Goal: Task Accomplishment & Management: Manage account settings

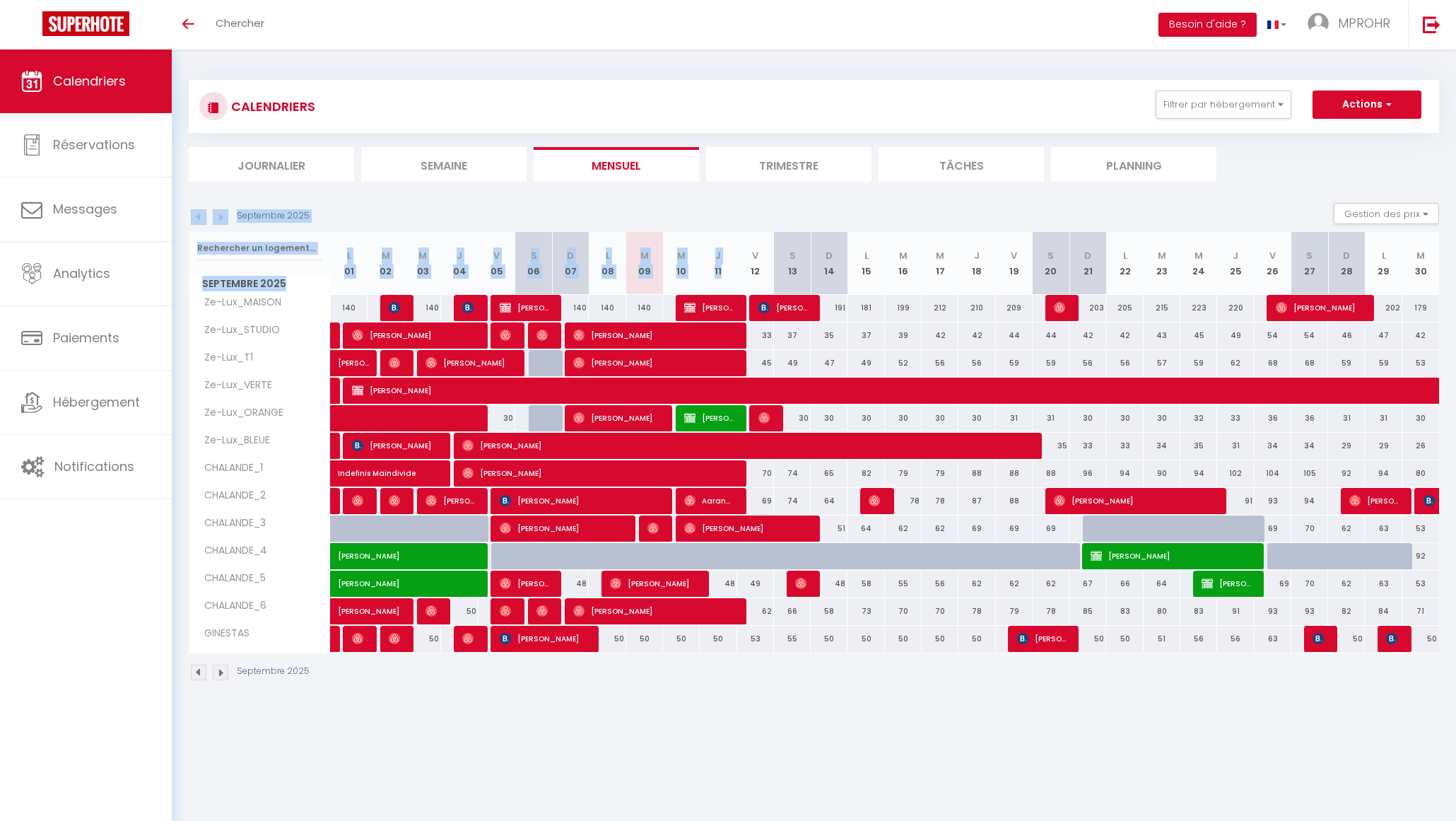
drag, startPoint x: 753, startPoint y: 253, endPoint x: 427, endPoint y: 229, distance: 326.9
click at [427, 229] on div "Septembre 2025 Gestion des prix Nb Nuits minimum Règles Disponibilité Septembre…" at bounding box center [814, 449] width 1251 height 492
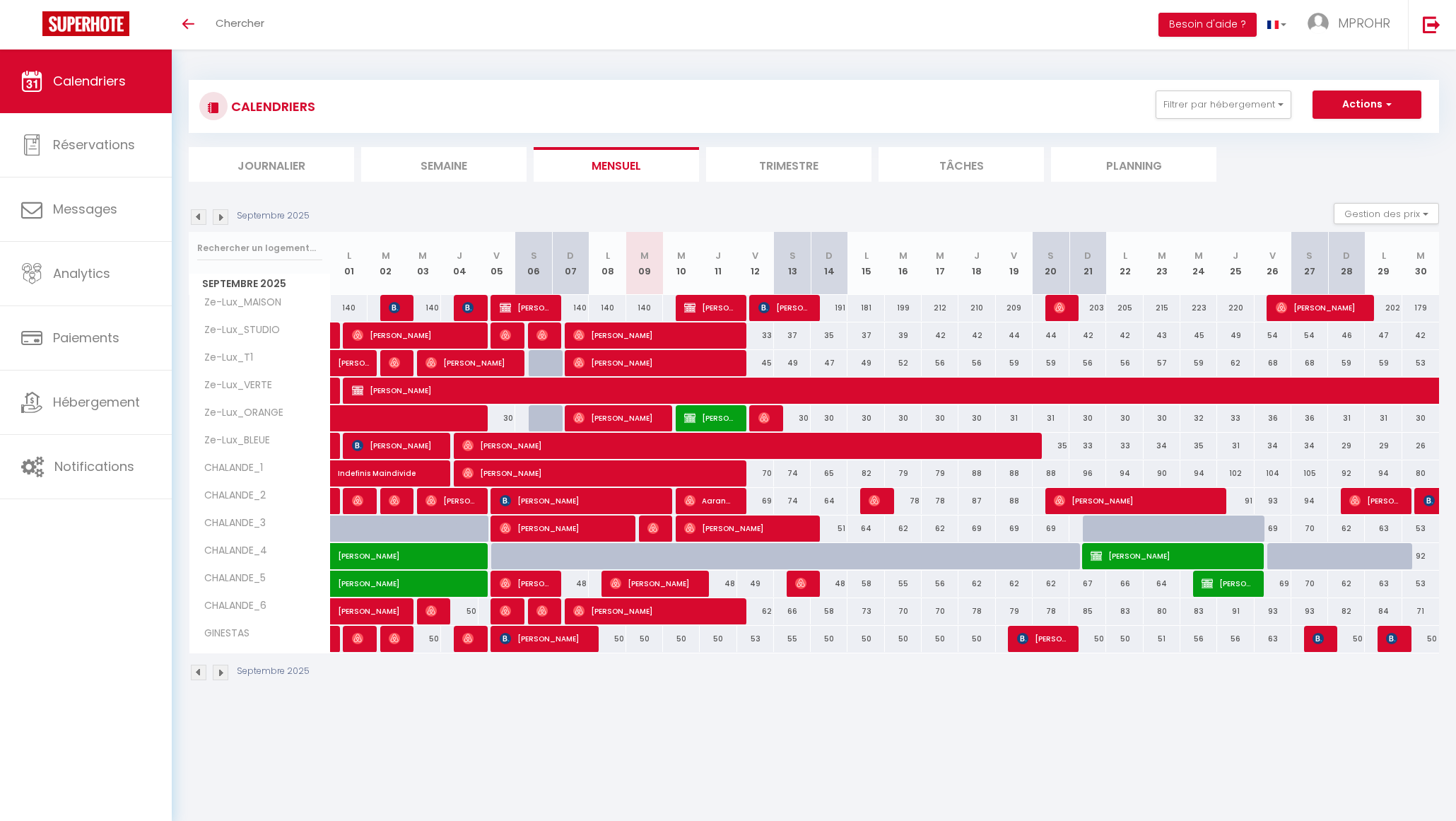
click at [433, 721] on body "🟢 Des questions ou besoin d'assistance pour la migration AirBnB? Connectez-vous…" at bounding box center [728, 460] width 1456 height 821
click at [696, 315] on span "[PERSON_NAME]" at bounding box center [709, 307] width 49 height 27
select select "OK"
select select "KO"
select select "0"
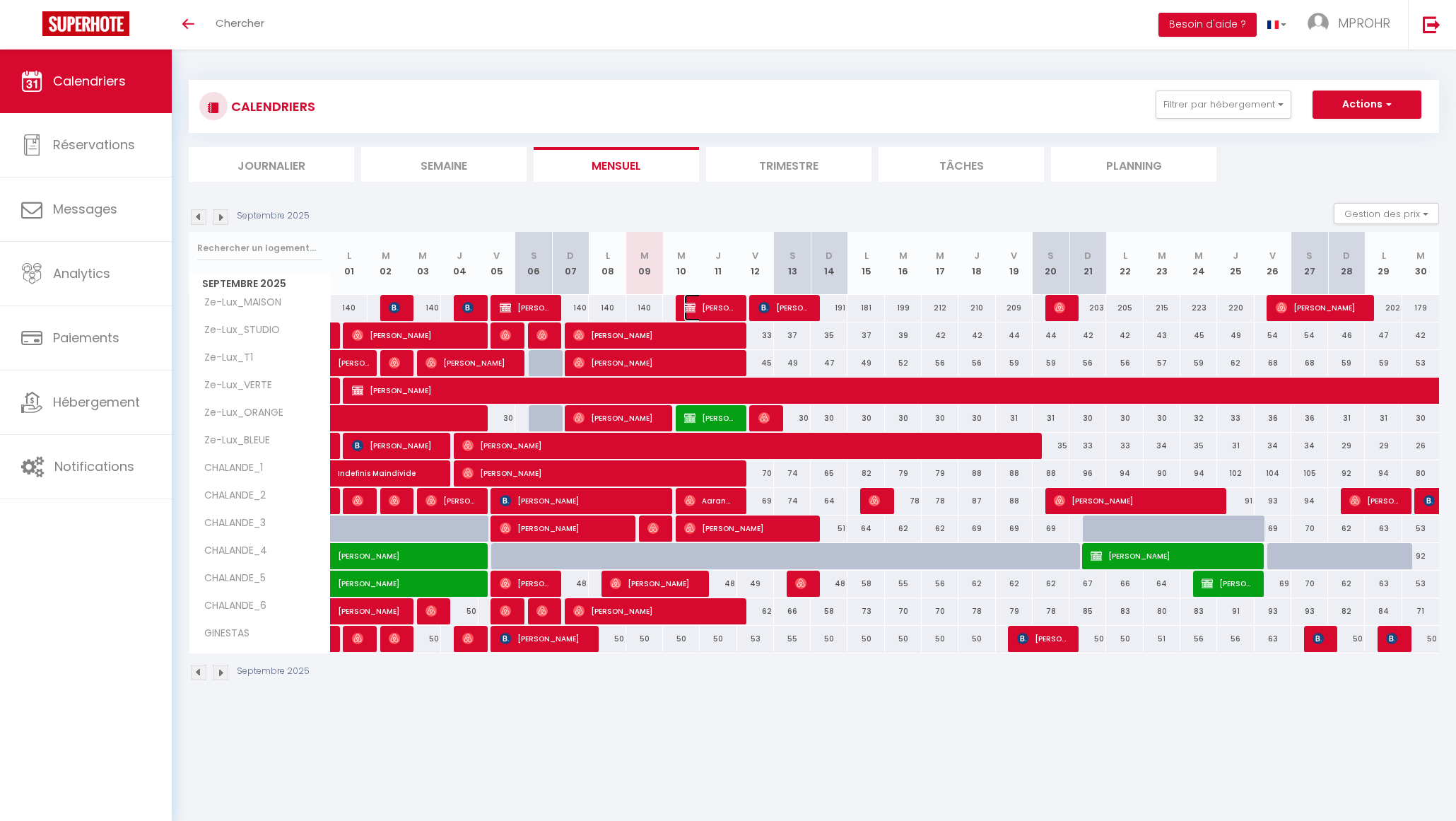
select select "0"
select select "1"
select select
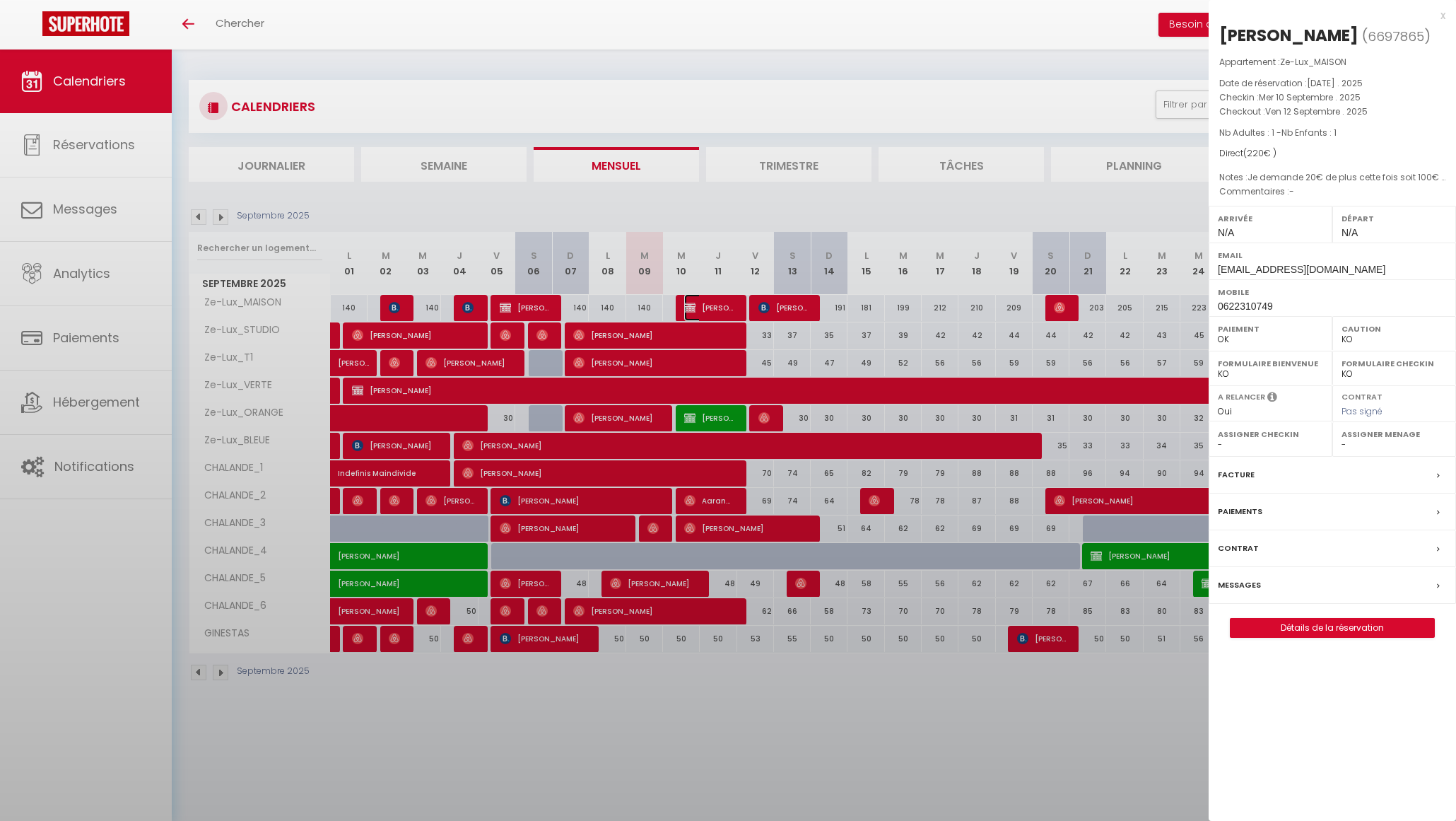
select select "9925"
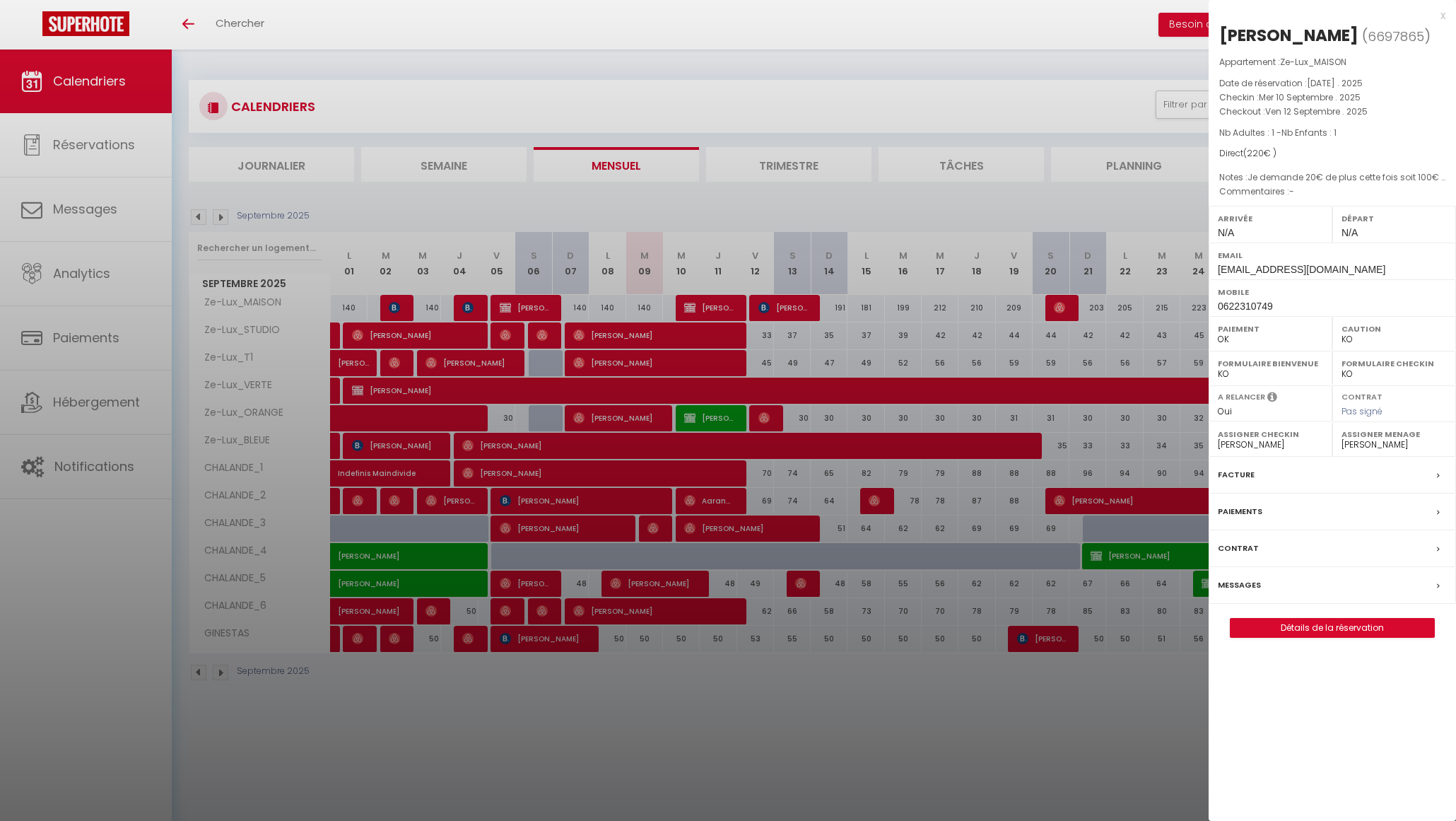
drag, startPoint x: 696, startPoint y: 315, endPoint x: 1328, endPoint y: 622, distance: 702.6
click at [1328, 622] on body "🟢 Des questions ou besoin d'assistance pour la migration AirBnB? Connectez-vous…" at bounding box center [728, 460] width 1456 height 821
click at [1328, 622] on link "Détails de la réservation" at bounding box center [1332, 628] width 204 height 19
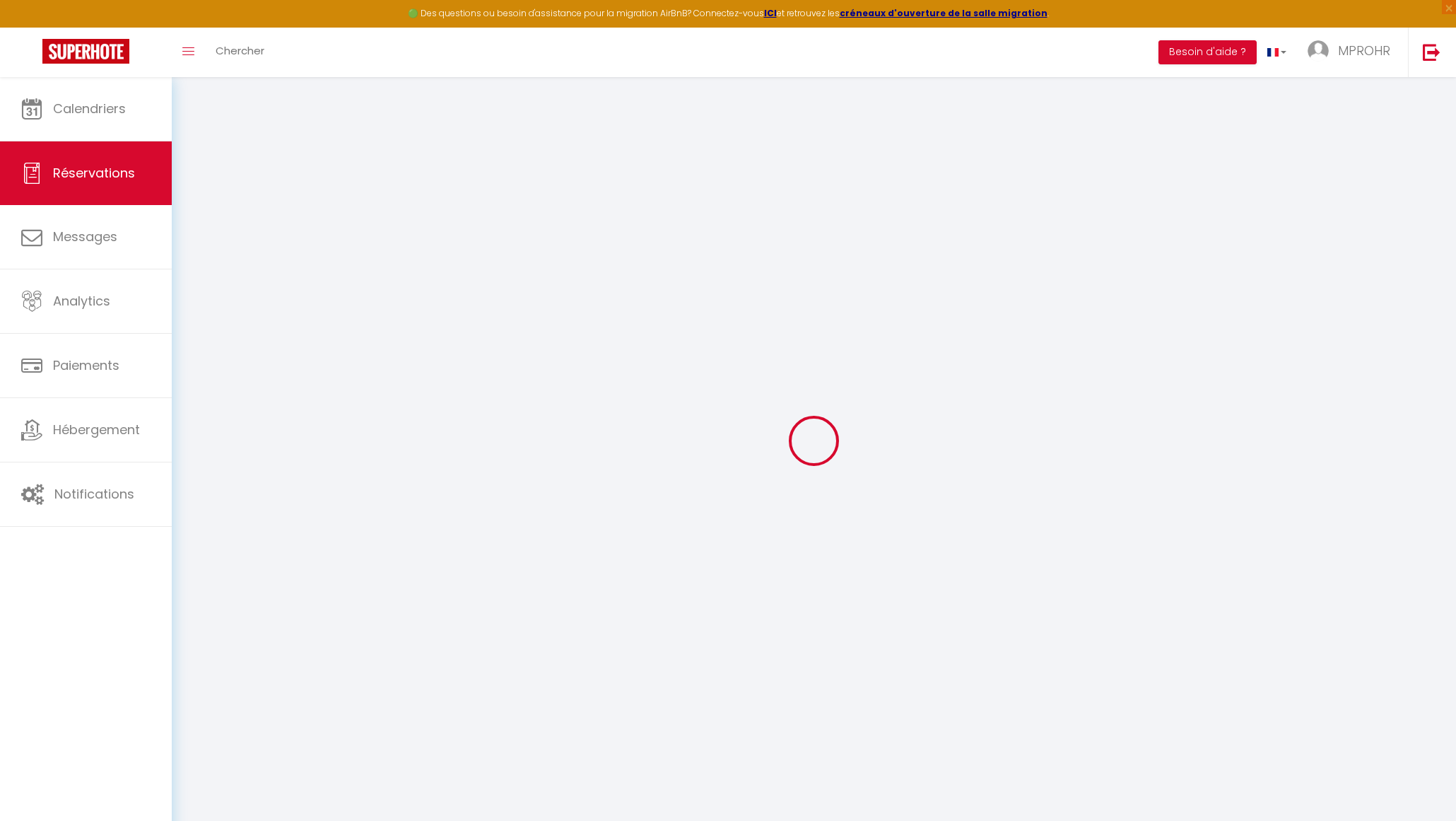
select select
checkbox input "true"
select select
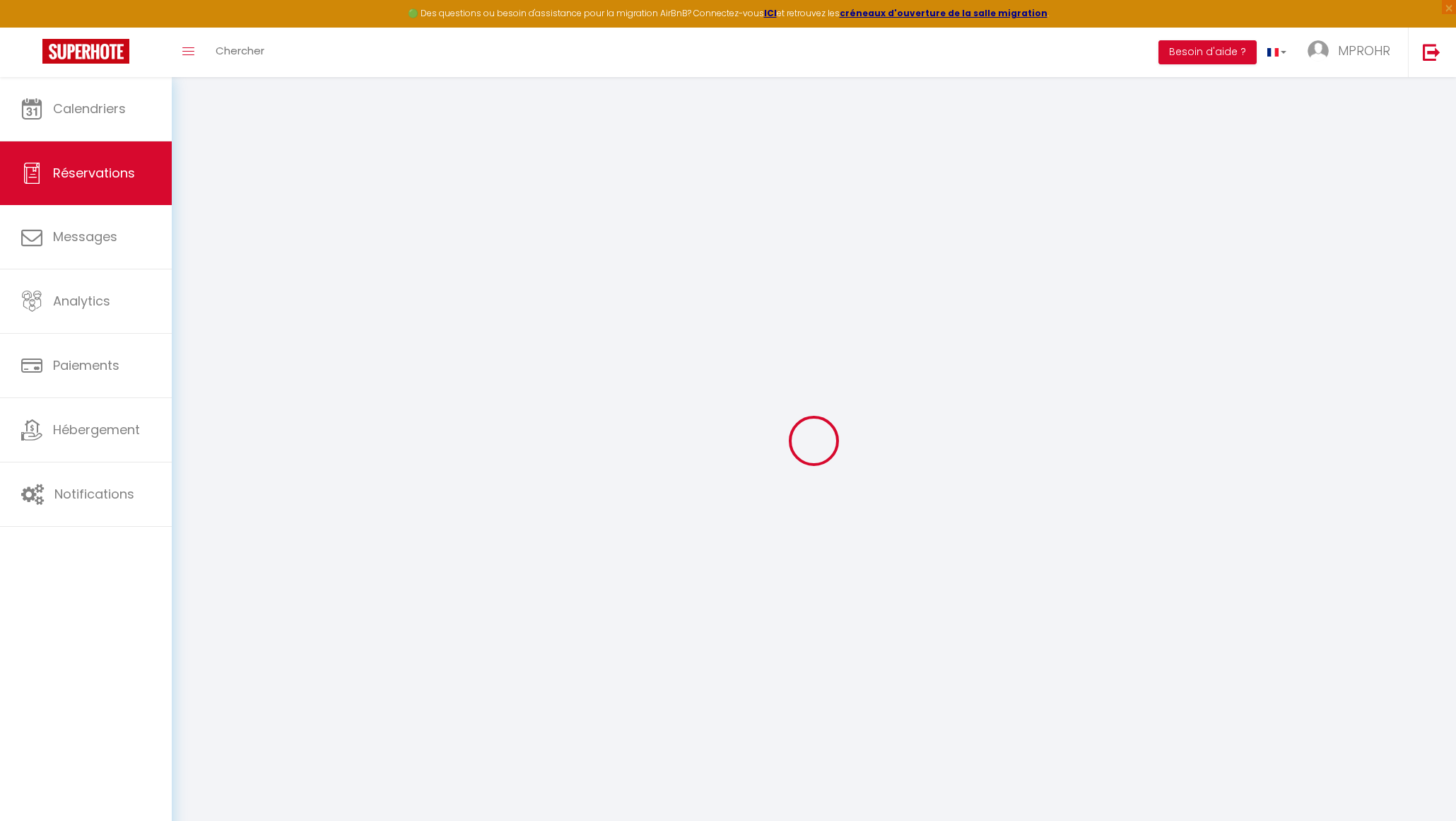
checkbox input "true"
type textarea "Je demande 20€ de plus cette fois soit 100€ la nuit donc 200€ + 20 soit 220€ po…"
select select
checkbox input "true"
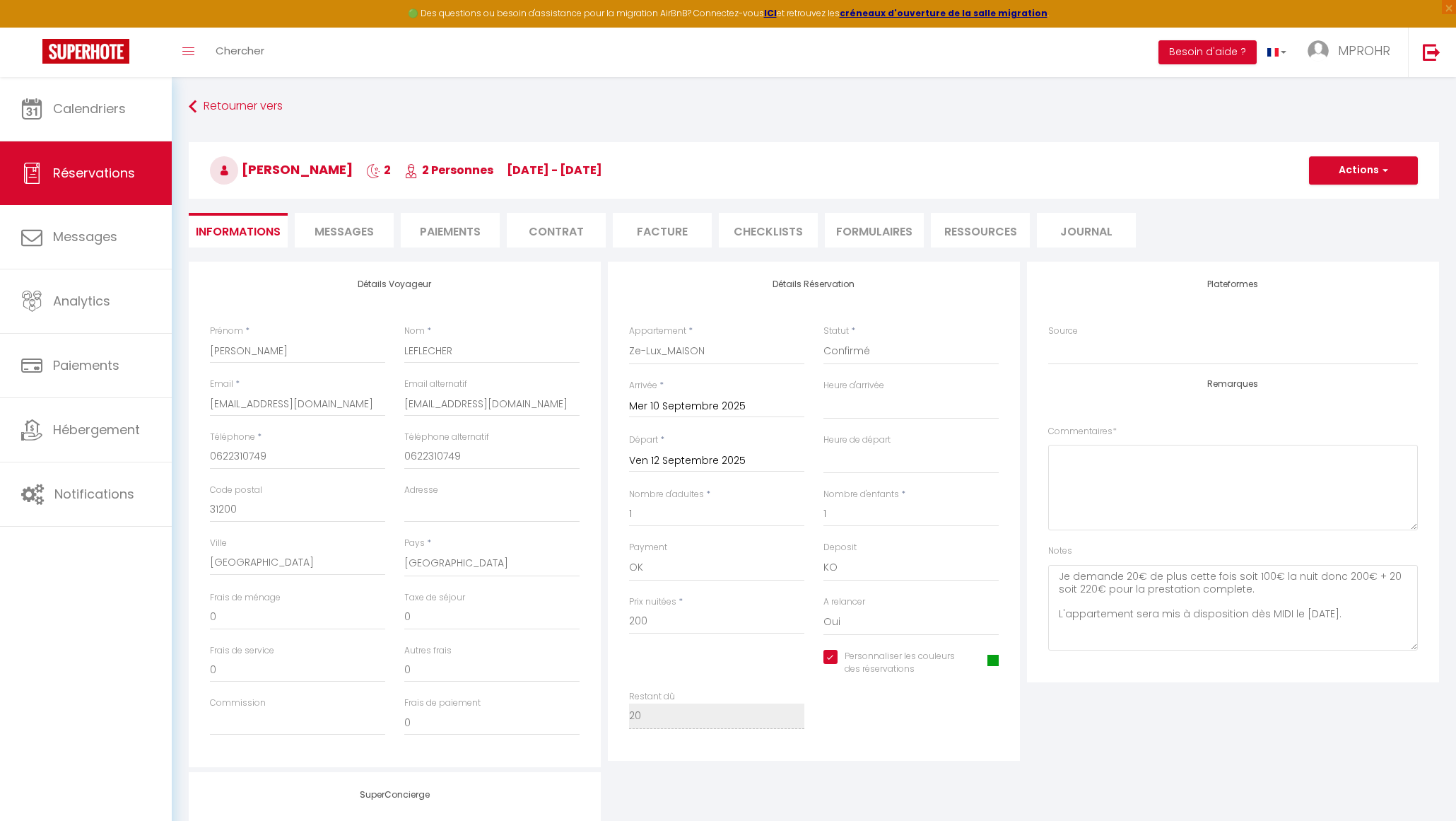
type input "20"
select select
checkbox input "true"
select select
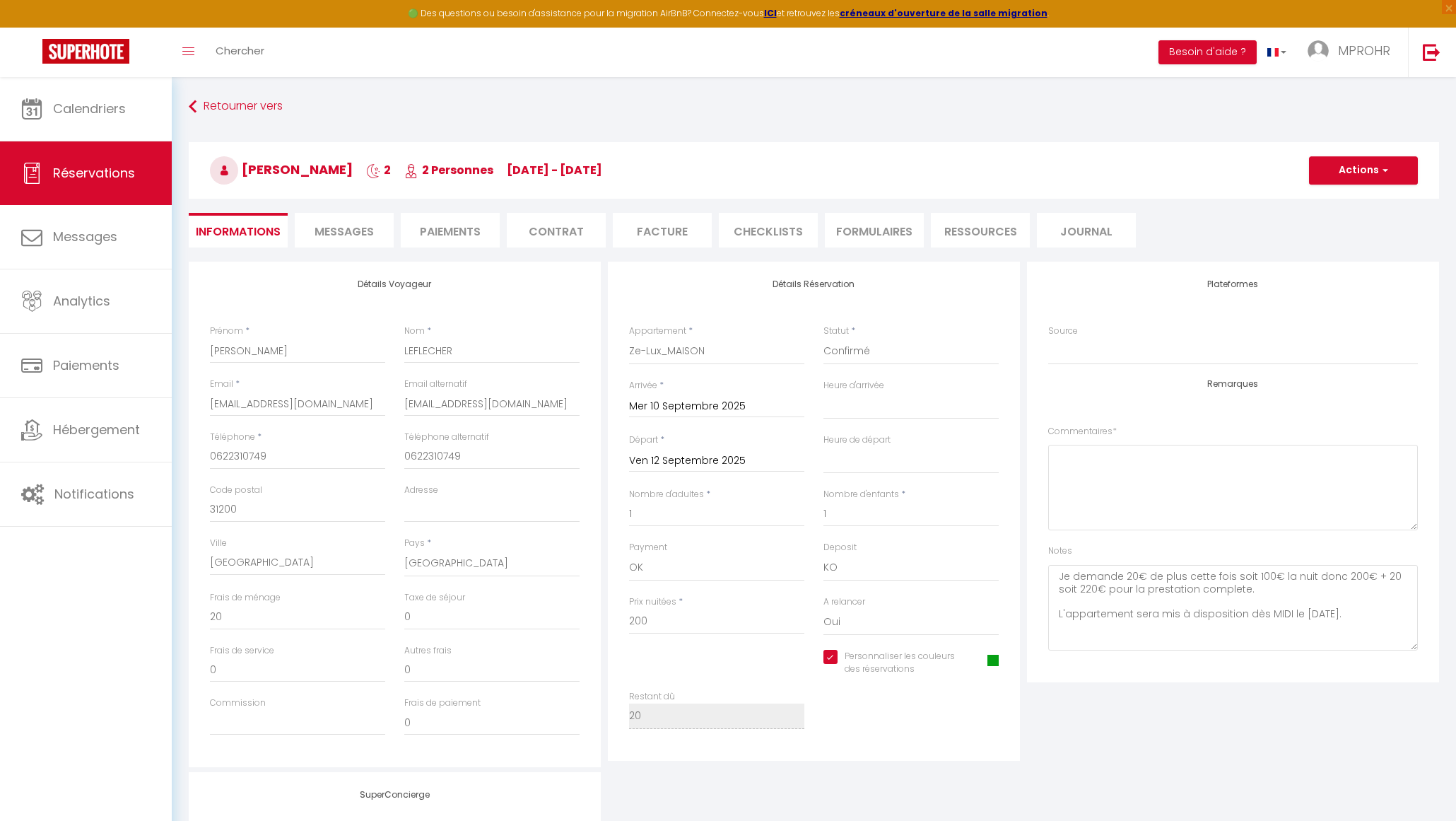
select select
click at [994, 664] on span at bounding box center [994, 660] width 12 height 12
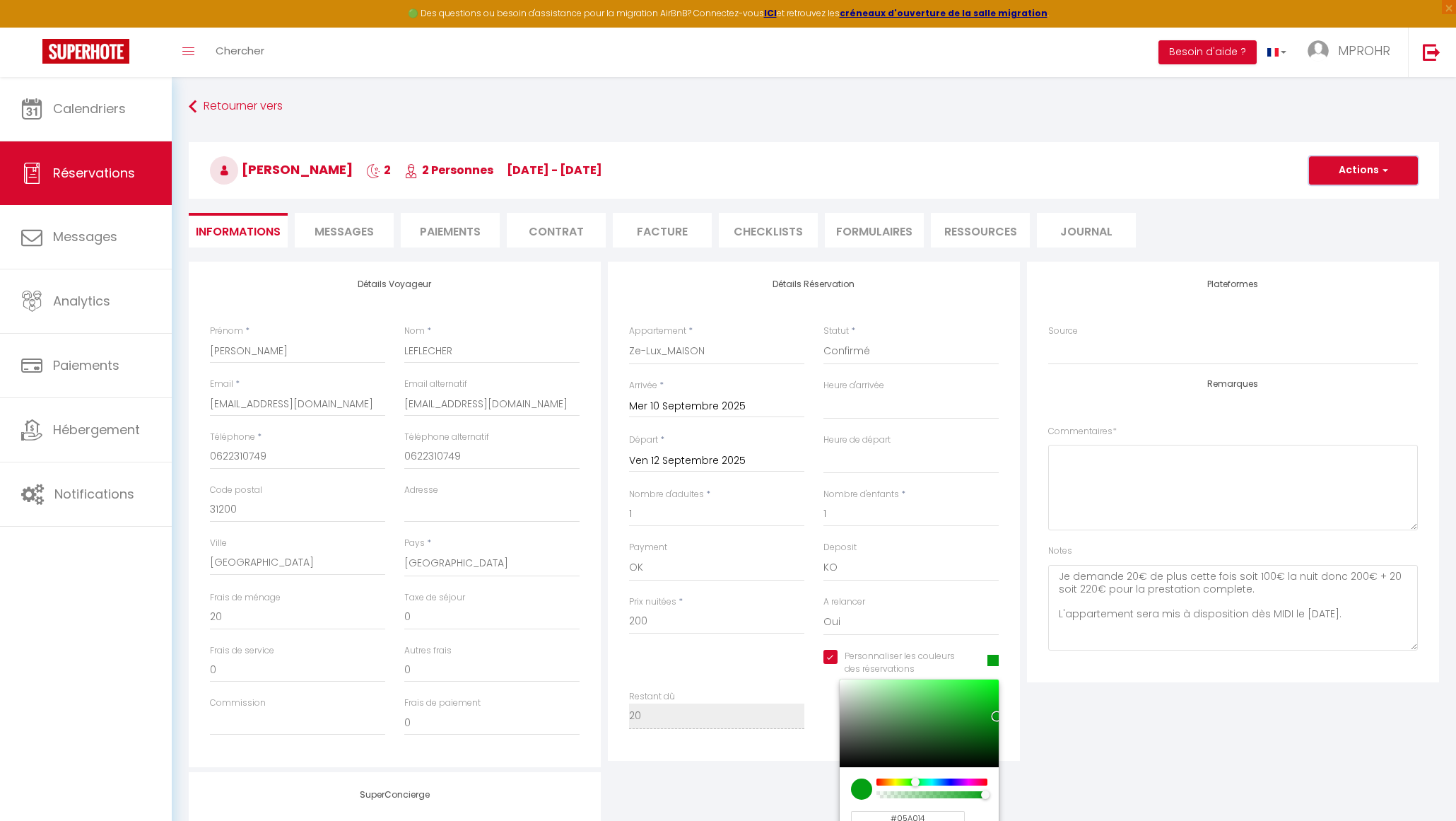
click at [1367, 174] on button "Actions" at bounding box center [1363, 170] width 109 height 28
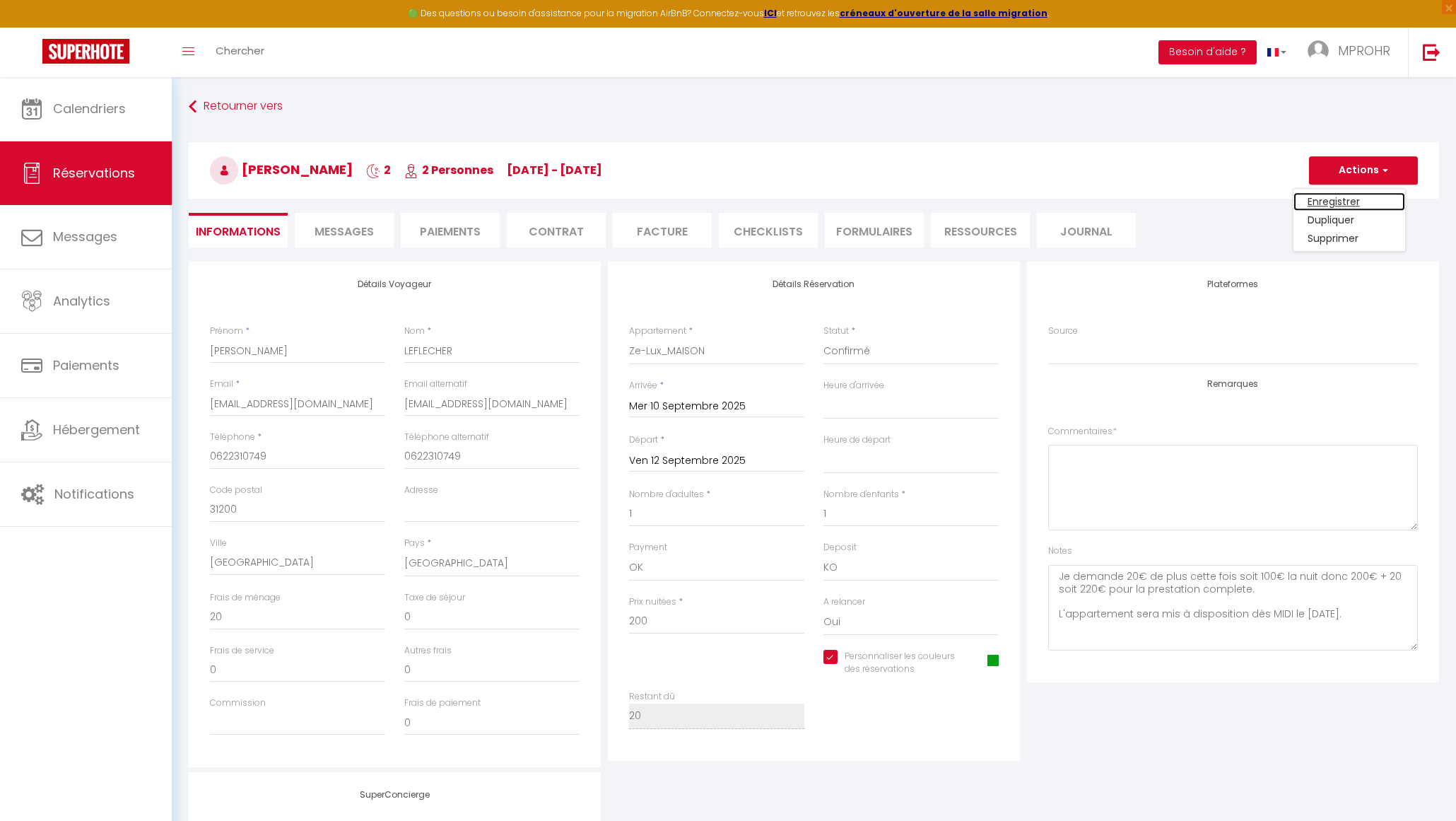
click at [1344, 197] on link "Enregistrer" at bounding box center [1349, 202] width 112 height 19
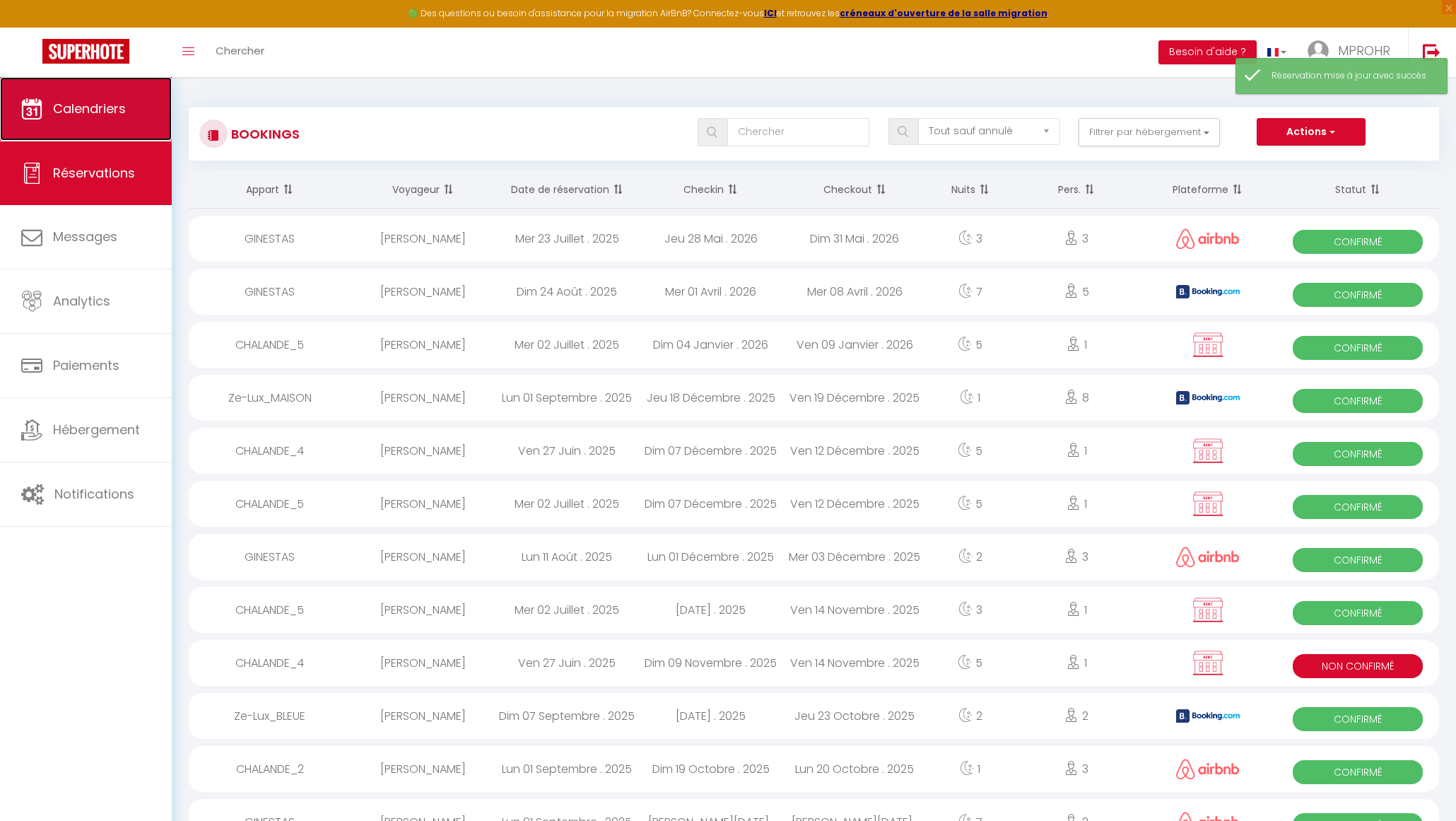
click at [120, 102] on span "Calendriers" at bounding box center [89, 108] width 73 height 18
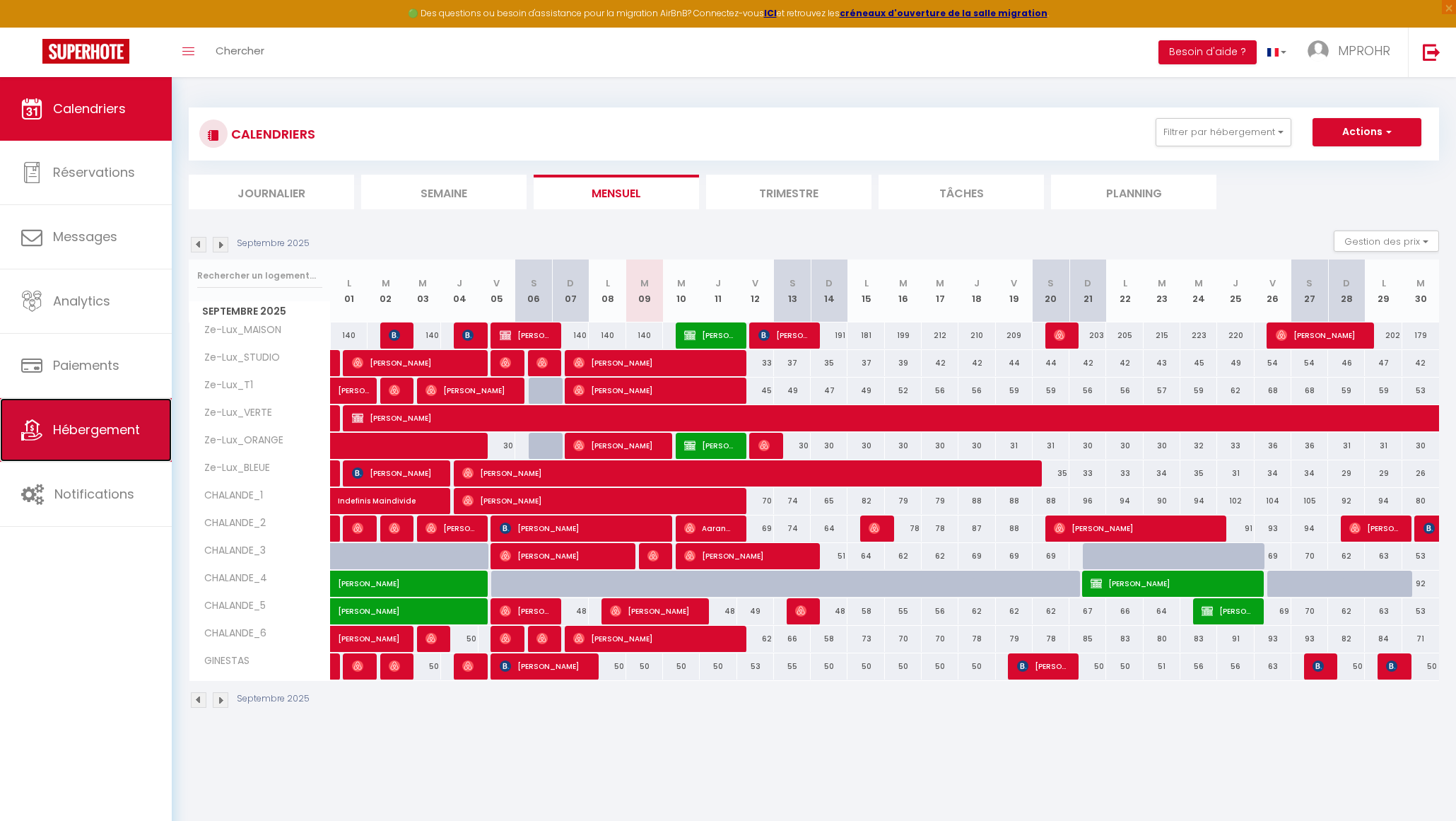
click at [74, 434] on span "Hébergement" at bounding box center [96, 429] width 87 height 18
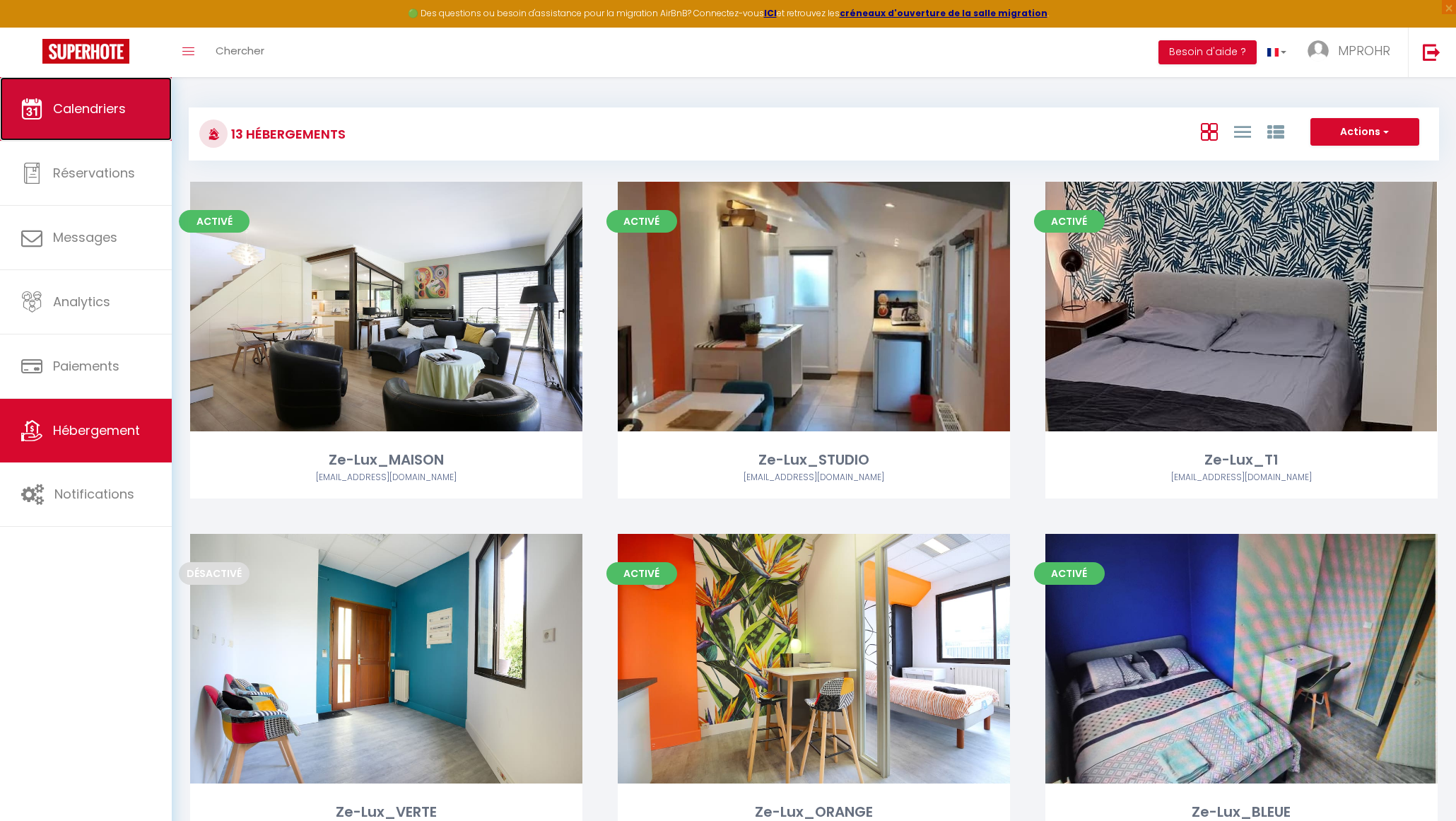
click at [79, 123] on link "Calendriers" at bounding box center [86, 109] width 172 height 63
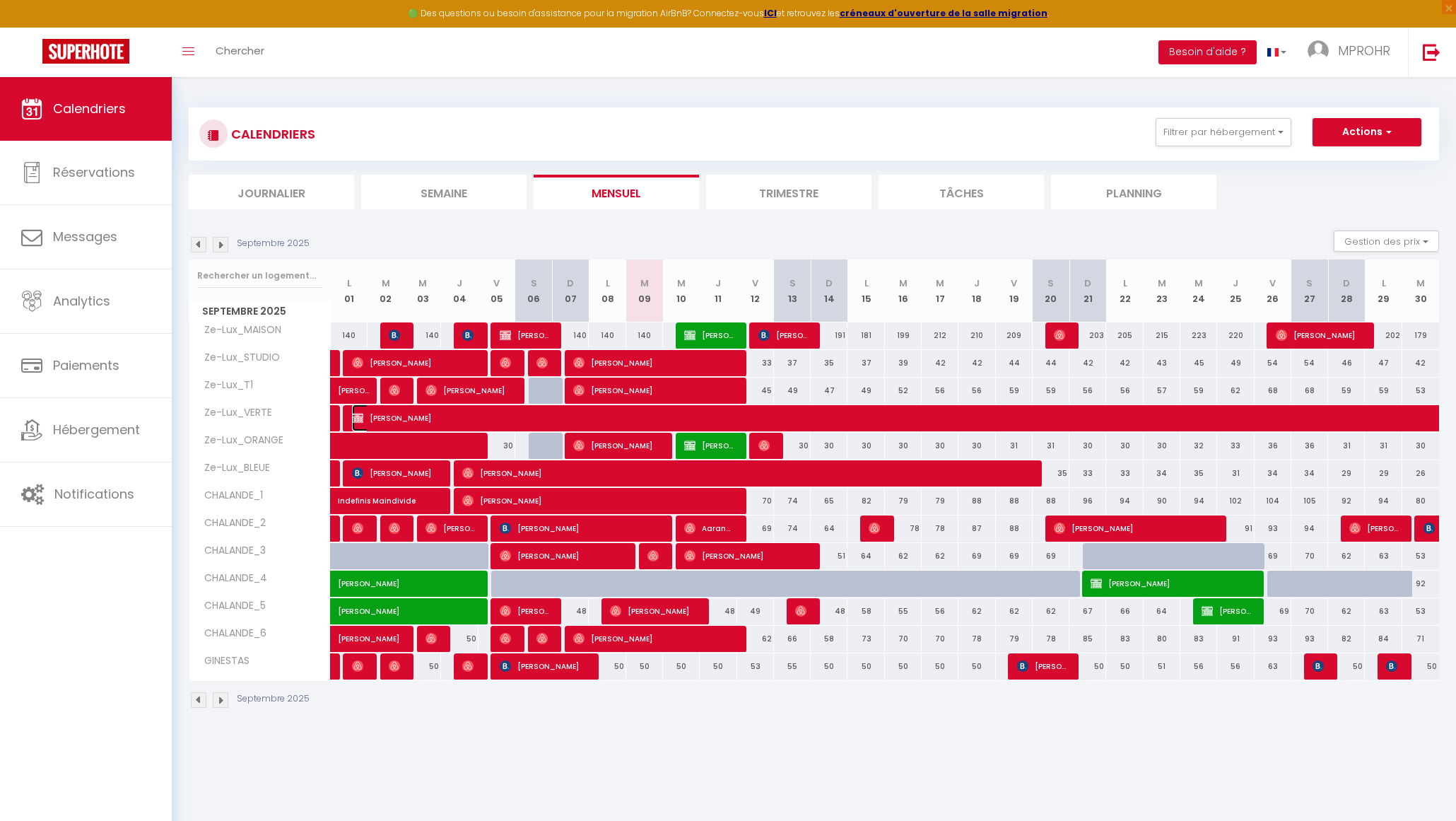
select select "OK"
select select "KO"
select select "0"
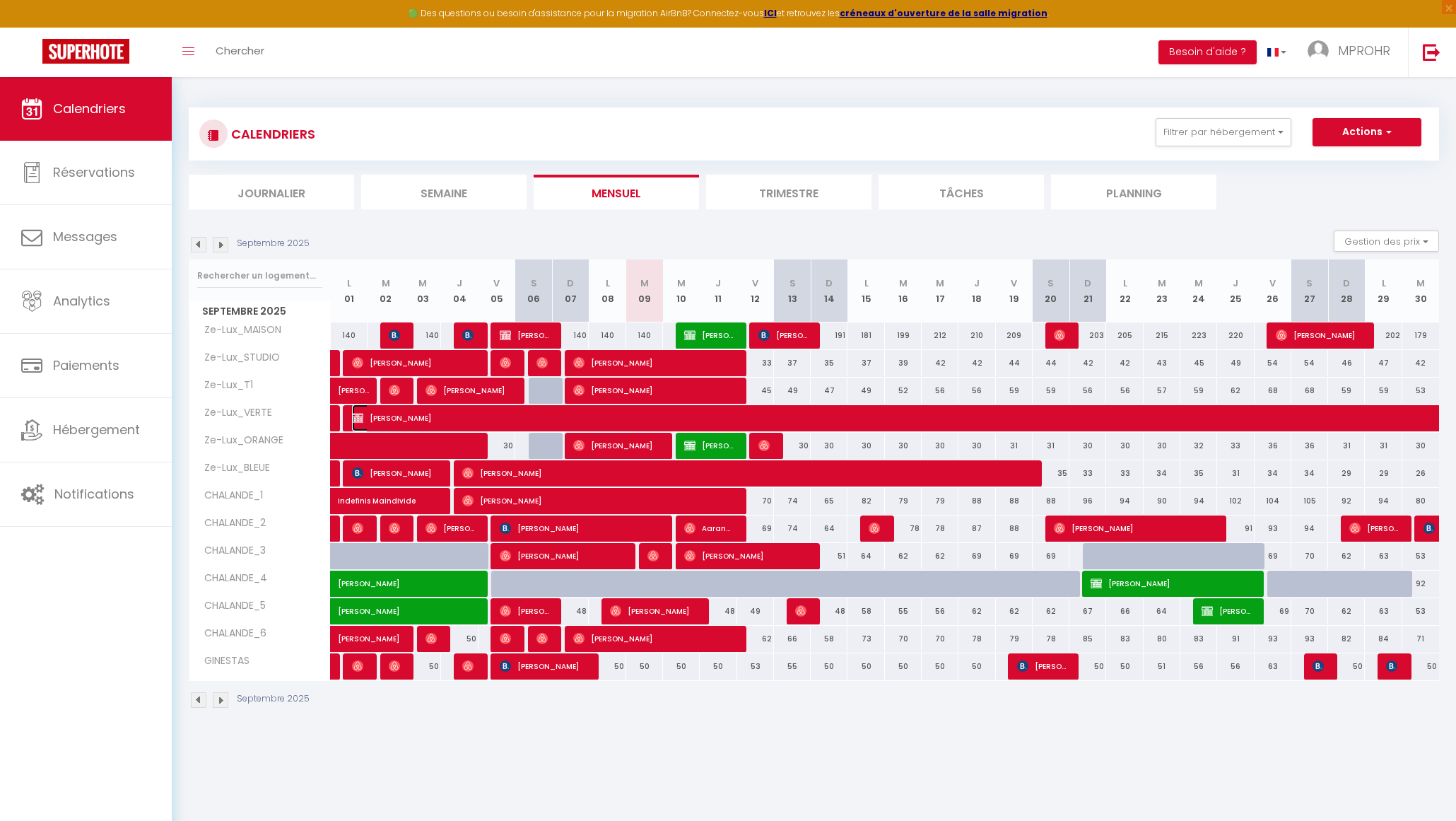
select select "1"
select select
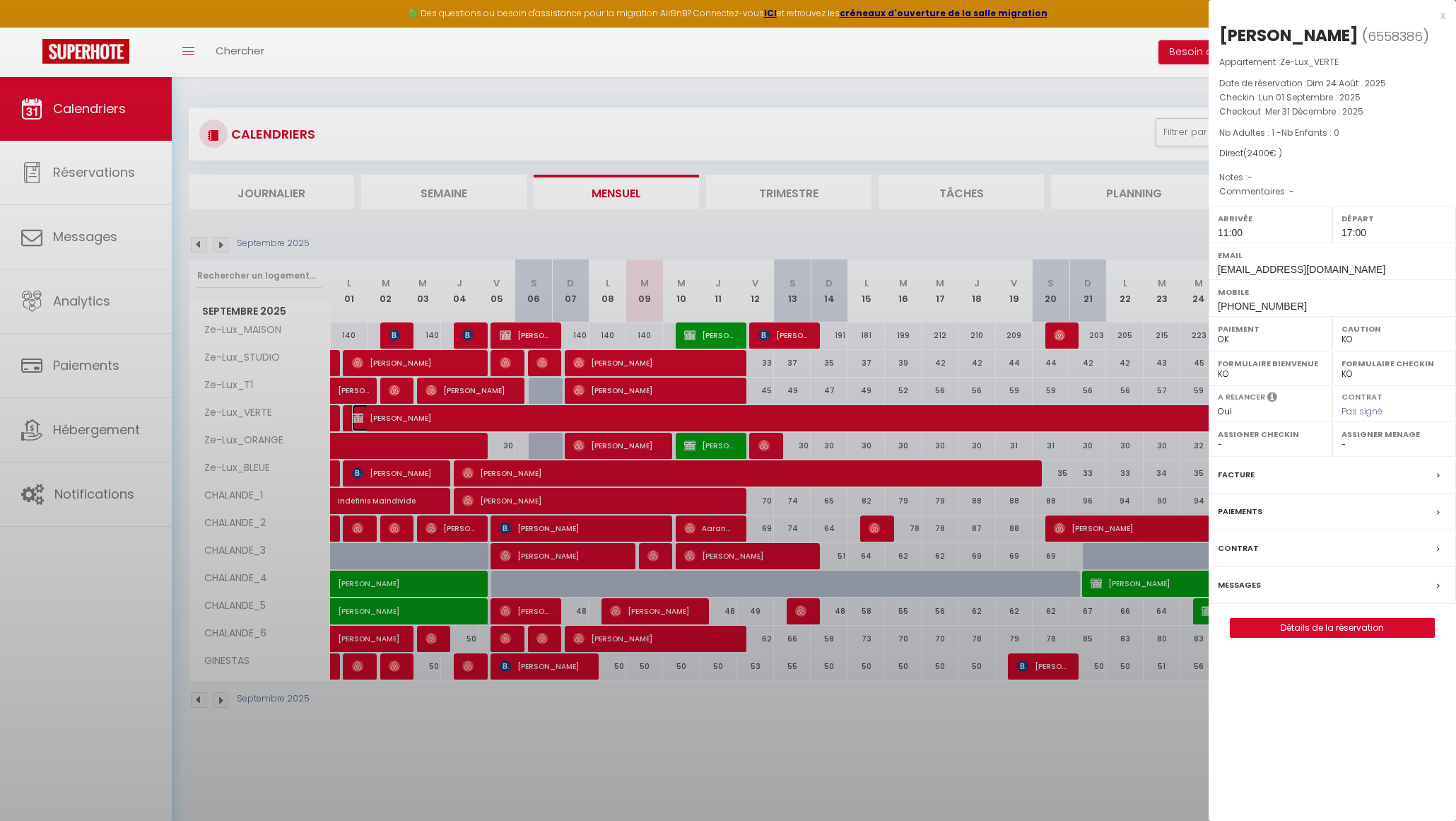
select select "9925"
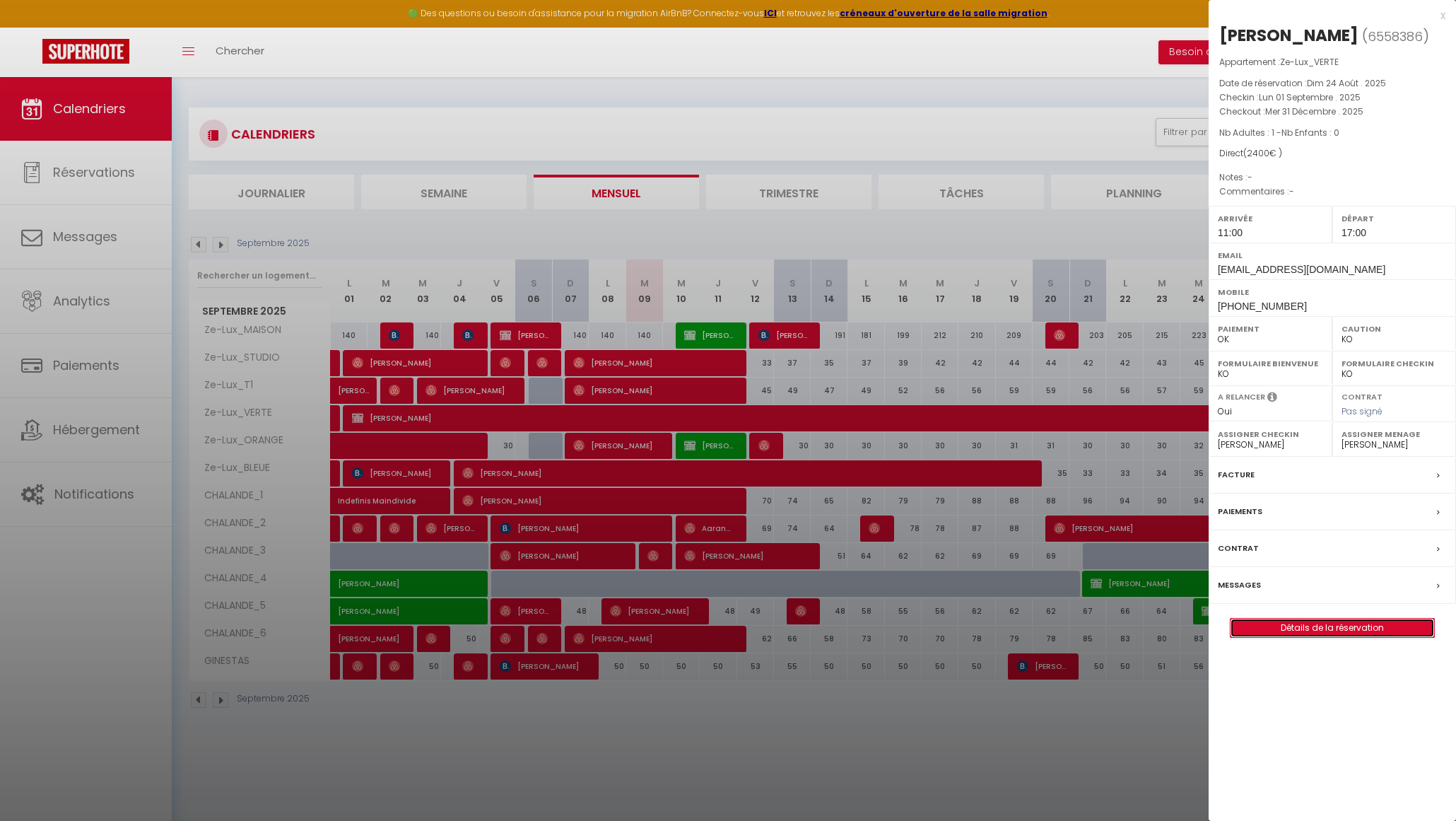
click at [1348, 637] on link "Détails de la réservation" at bounding box center [1332, 628] width 204 height 19
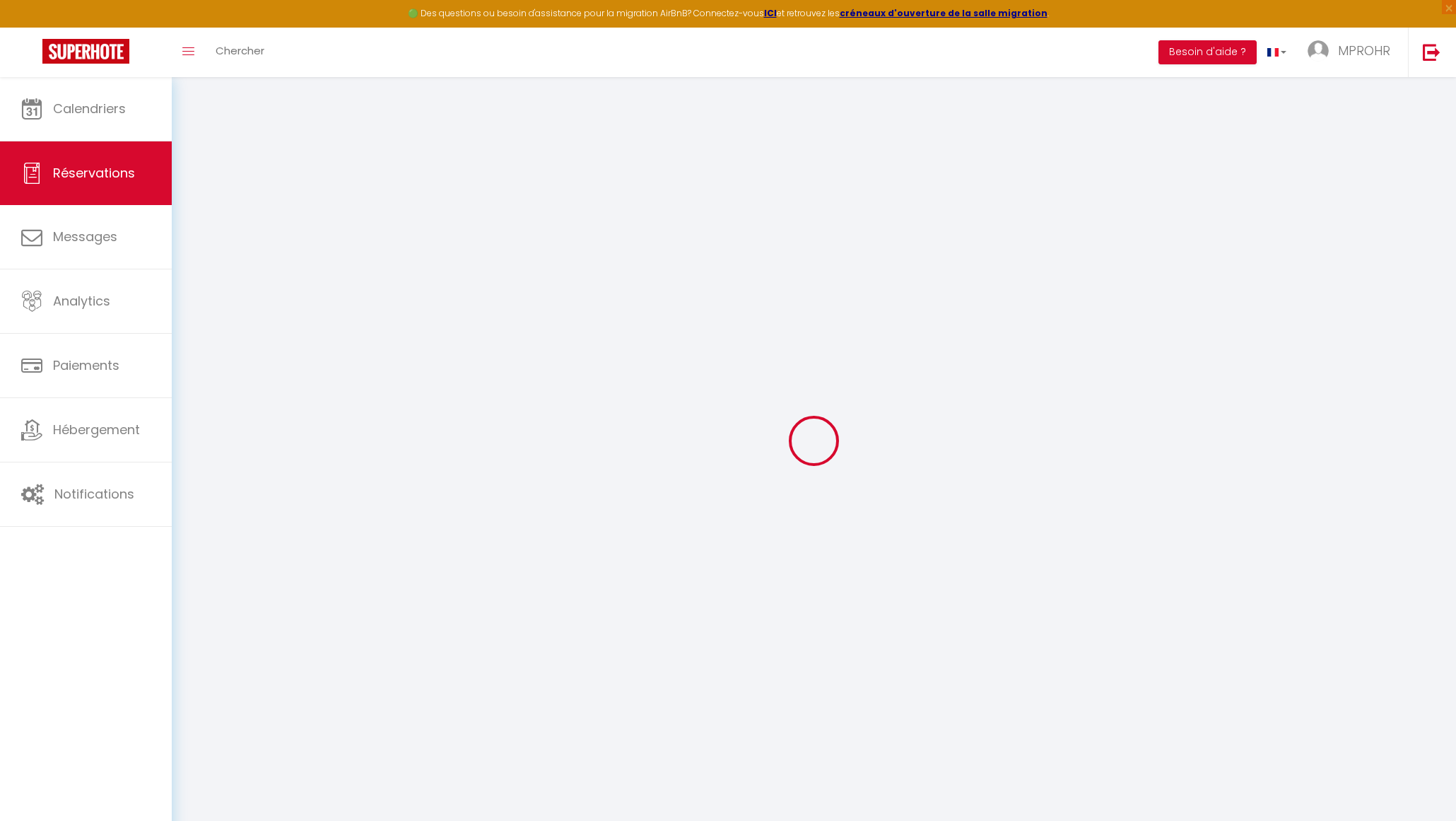
select select
checkbox input "true"
select select
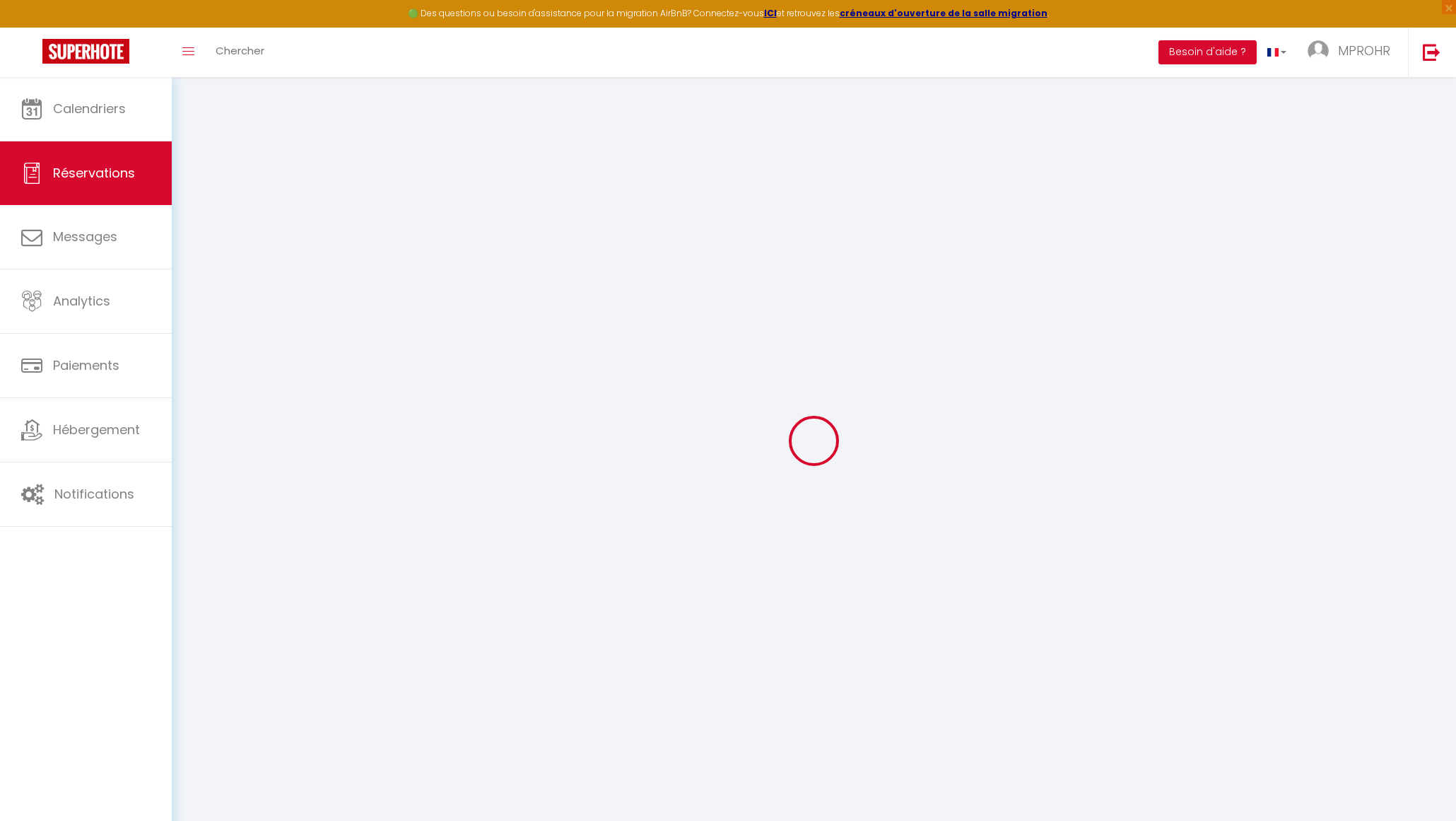
checkbox input "true"
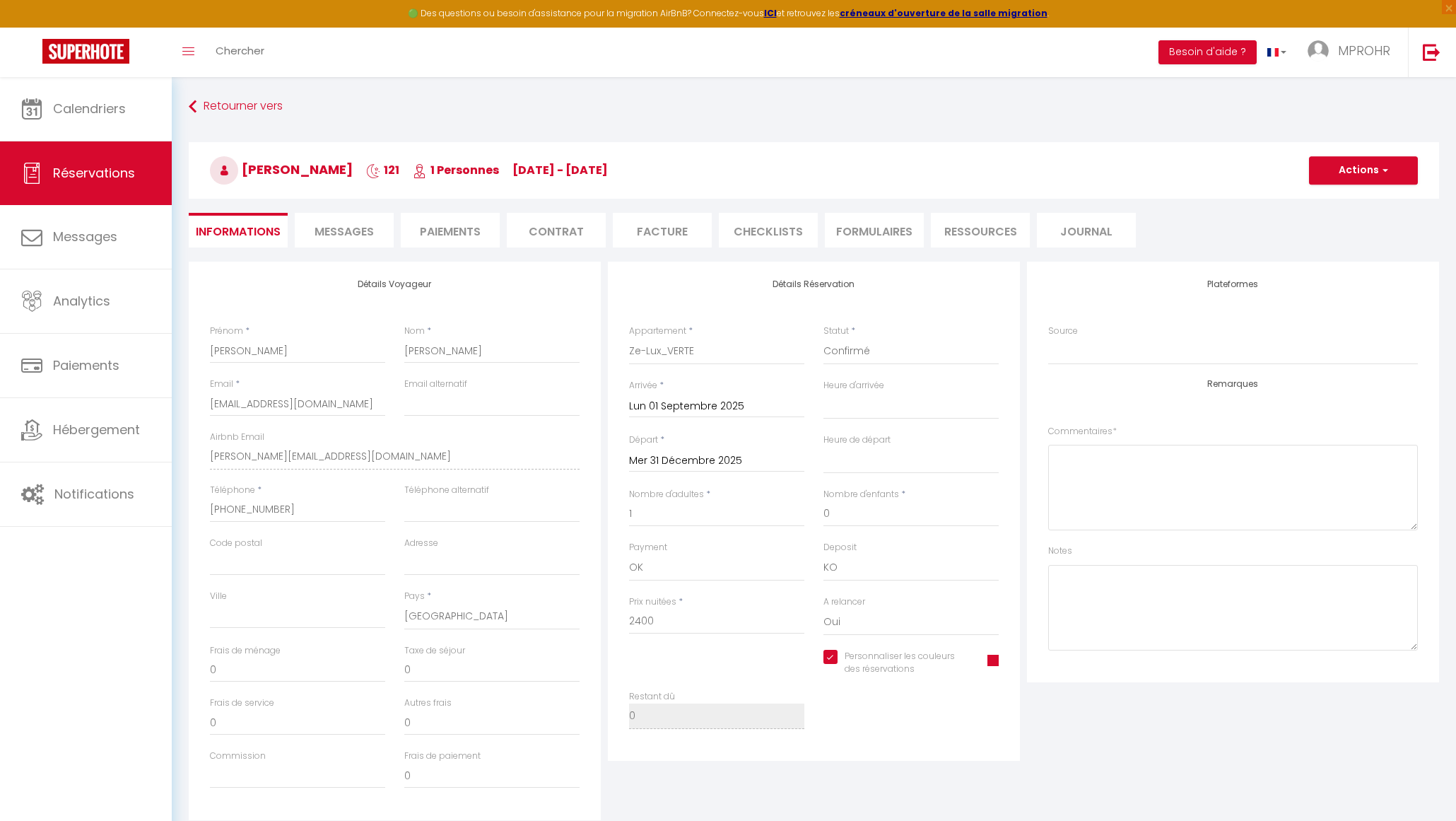
select select
checkbox input "true"
select select "11:00"
select select "17:00"
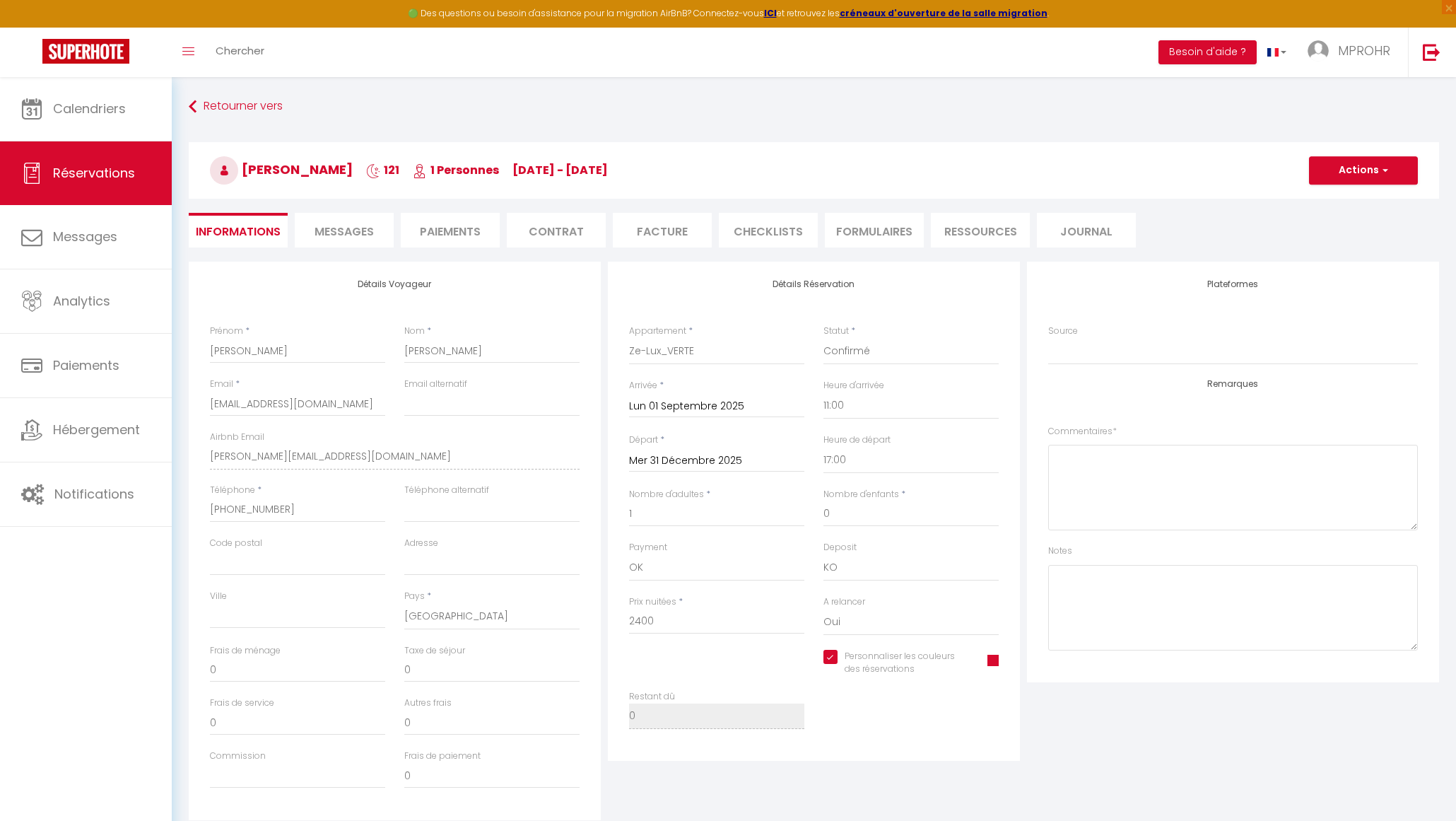
click at [995, 659] on span at bounding box center [994, 660] width 12 height 12
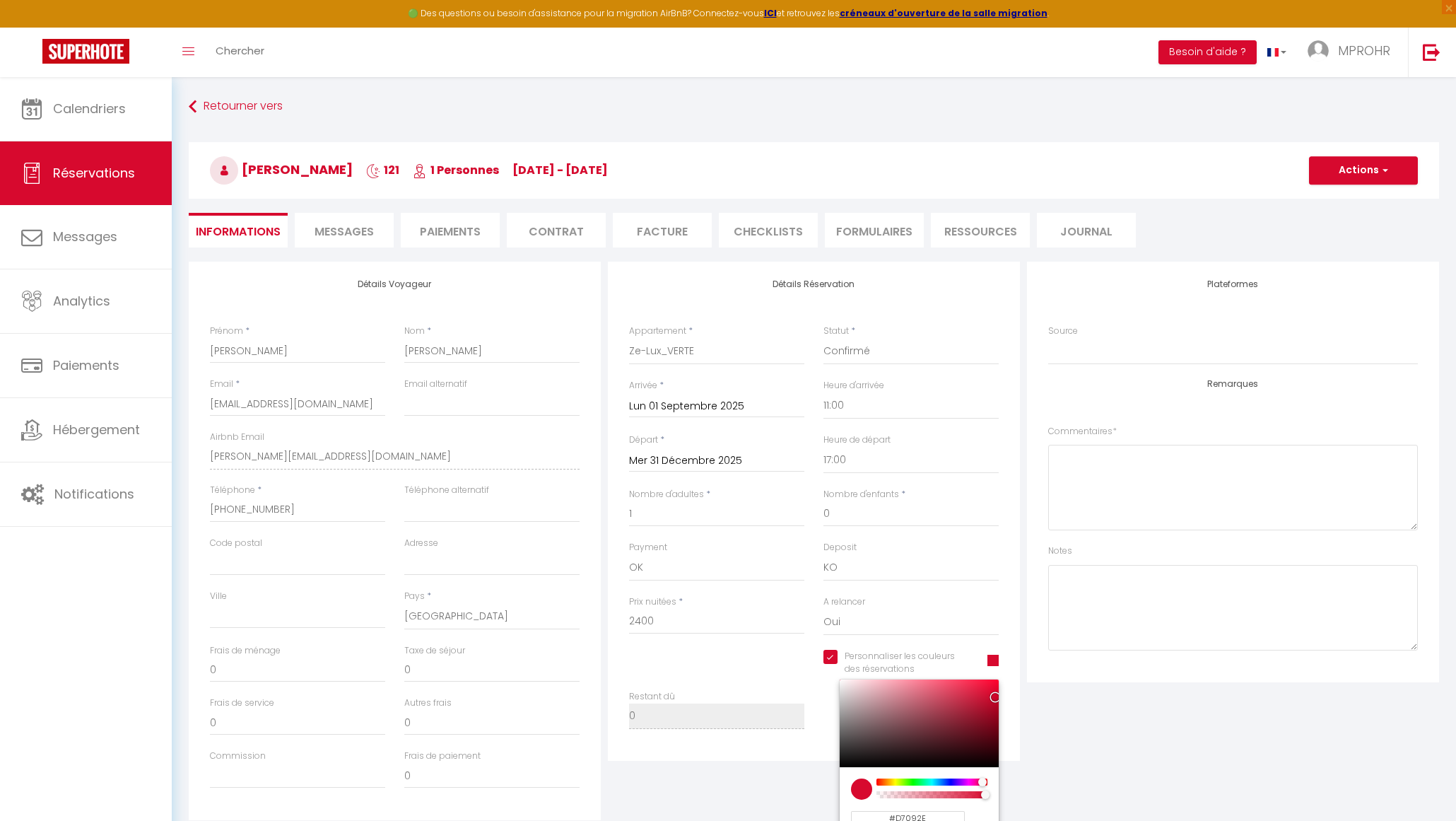
checkbox input "true"
type input "#09D721"
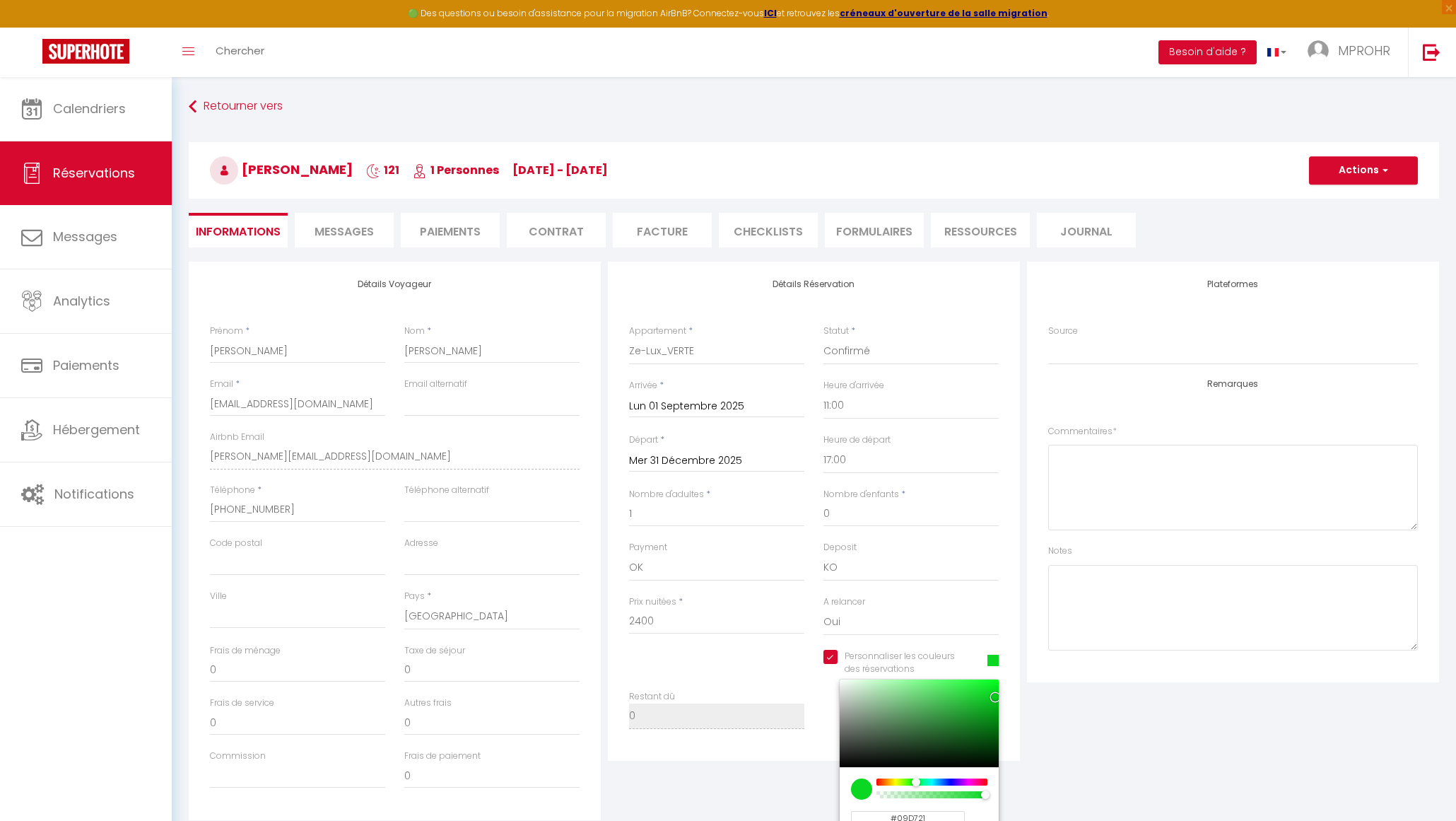
click at [916, 781] on div at bounding box center [932, 782] width 108 height 7
click at [1001, 675] on div "Personnaliser les couleurs des réservations #09D721 #09D721 hex 9 r 215 g 33 b …" at bounding box center [911, 670] width 194 height 41
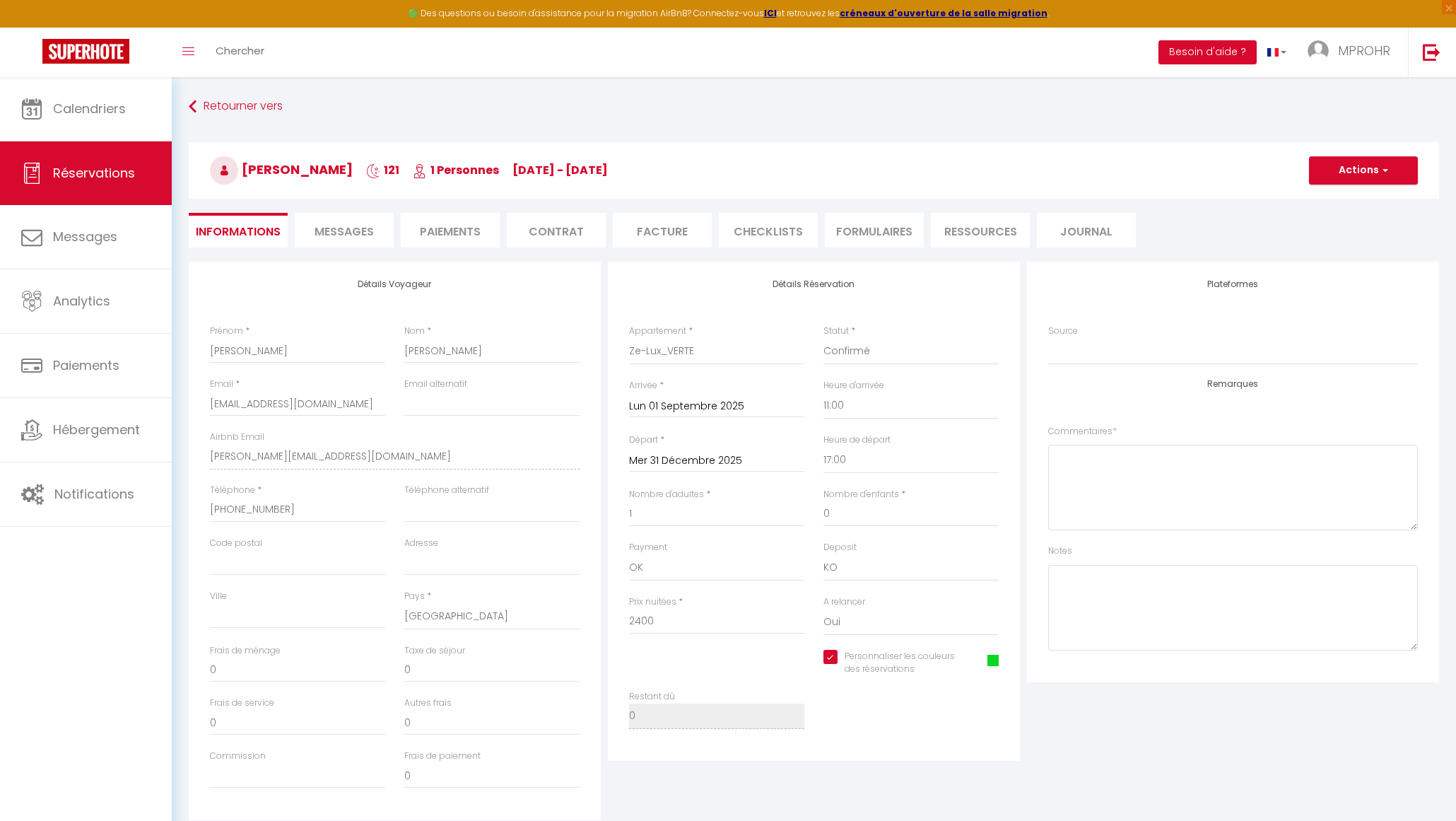
click at [993, 662] on span at bounding box center [994, 660] width 12 height 12
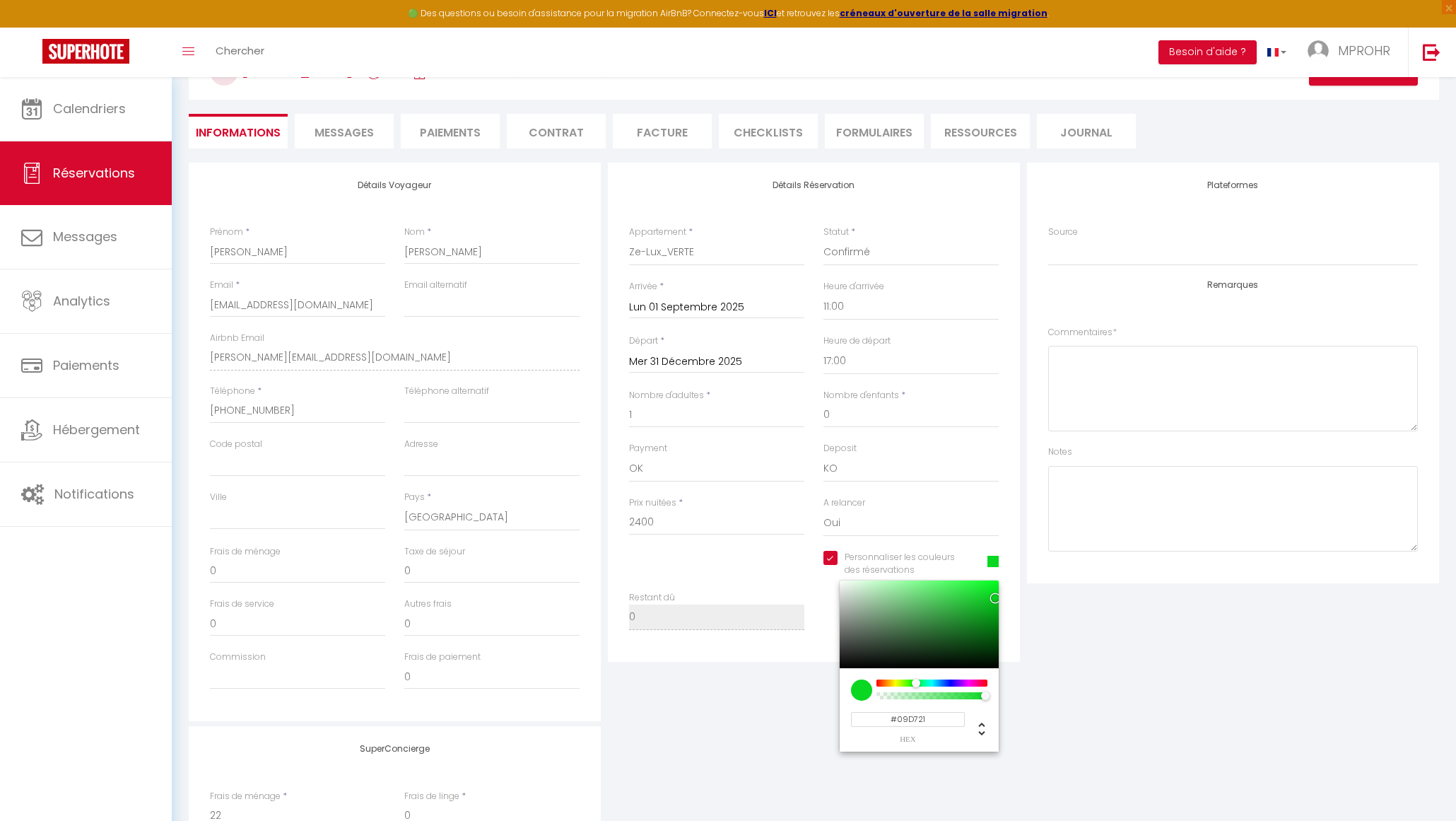
scroll to position [102, 0]
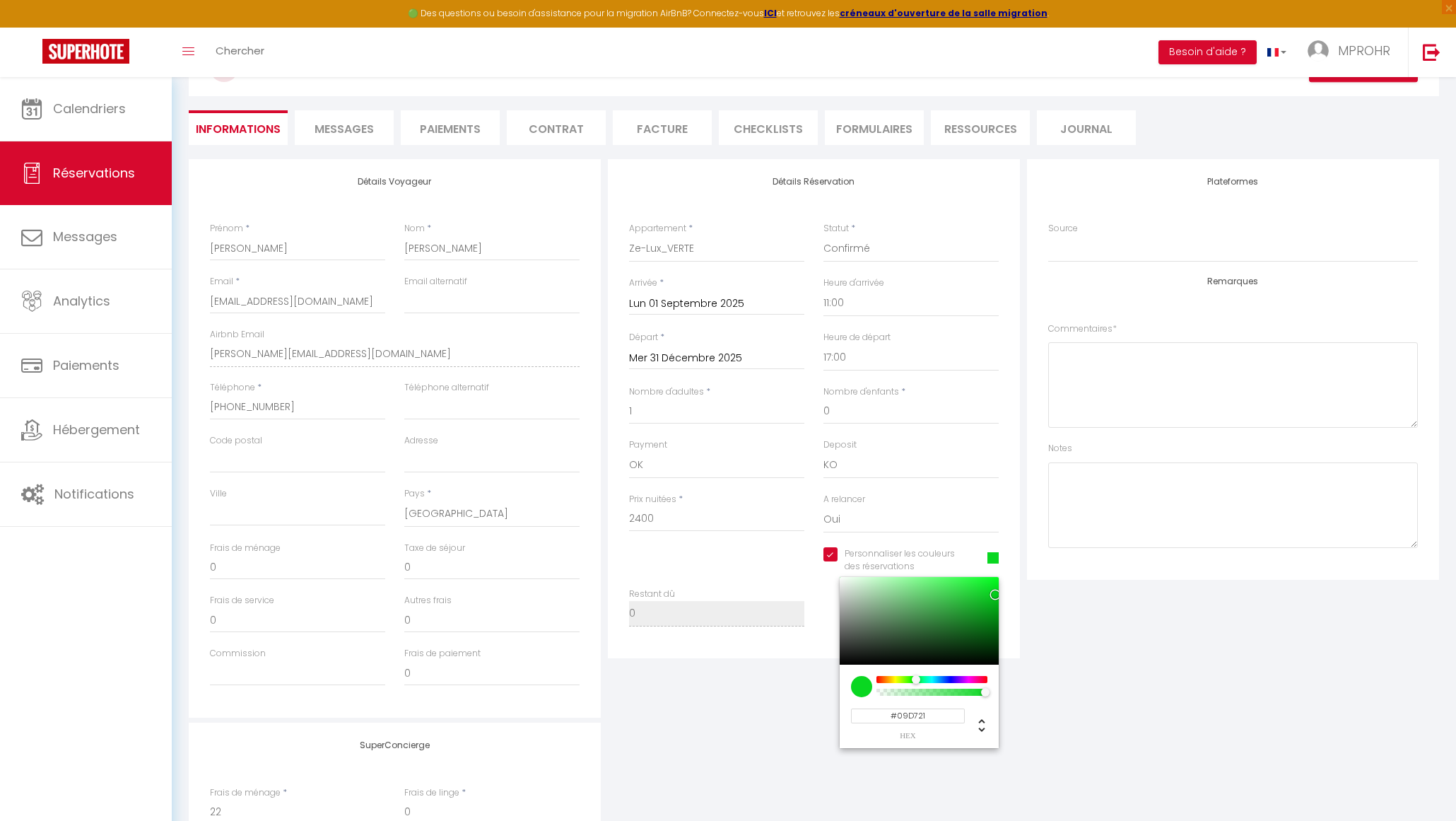
click at [945, 715] on input "#09D721" at bounding box center [908, 716] width 114 height 15
type input "#05A019"
checkbox input "true"
type input "#05A019"
click at [1061, 731] on div "SuperConcierge Frais de ménage * 22 Frais de linge * 0 Frais de checkin * 0" at bounding box center [814, 815] width 1258 height 187
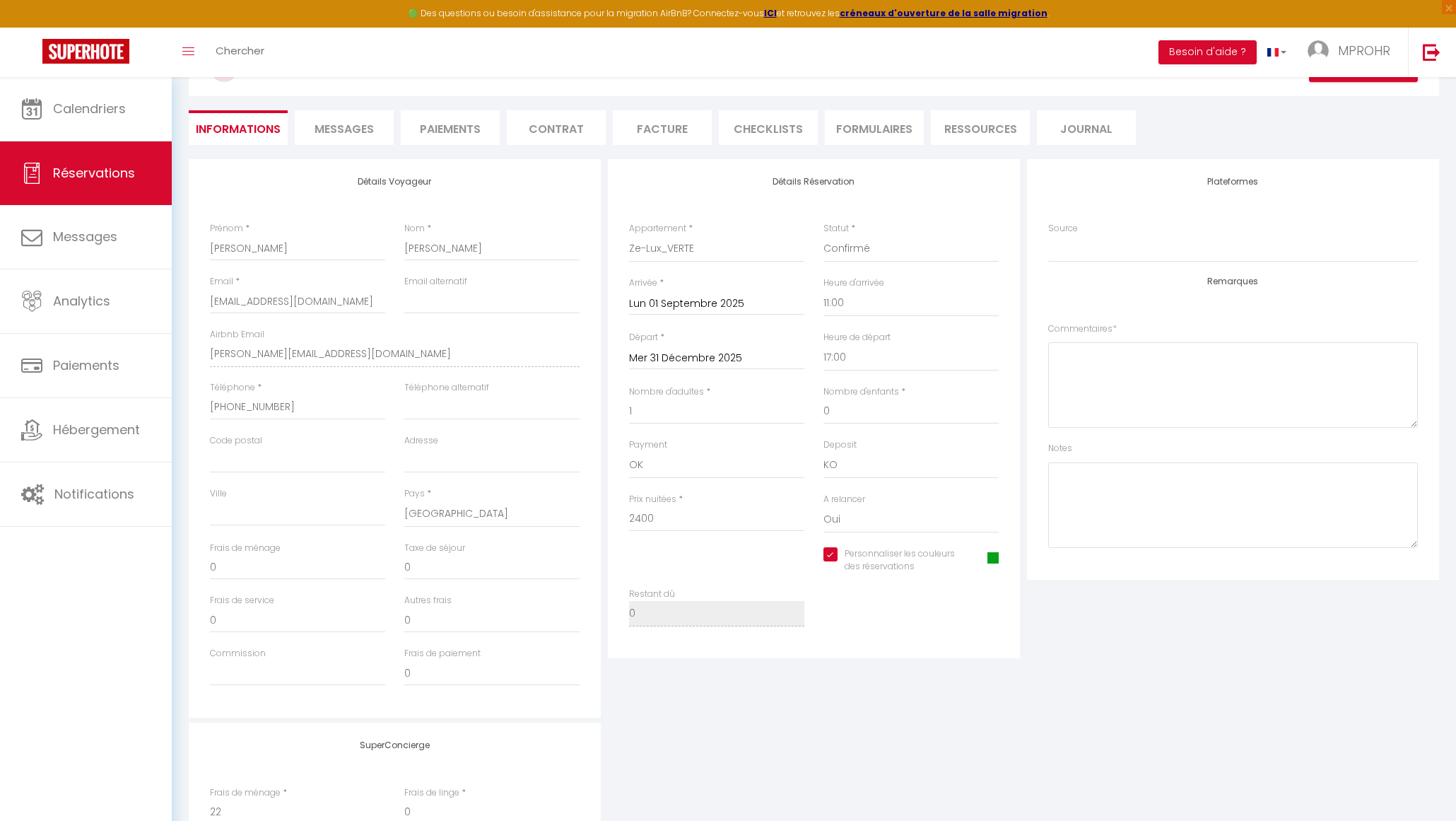
scroll to position [0, 0]
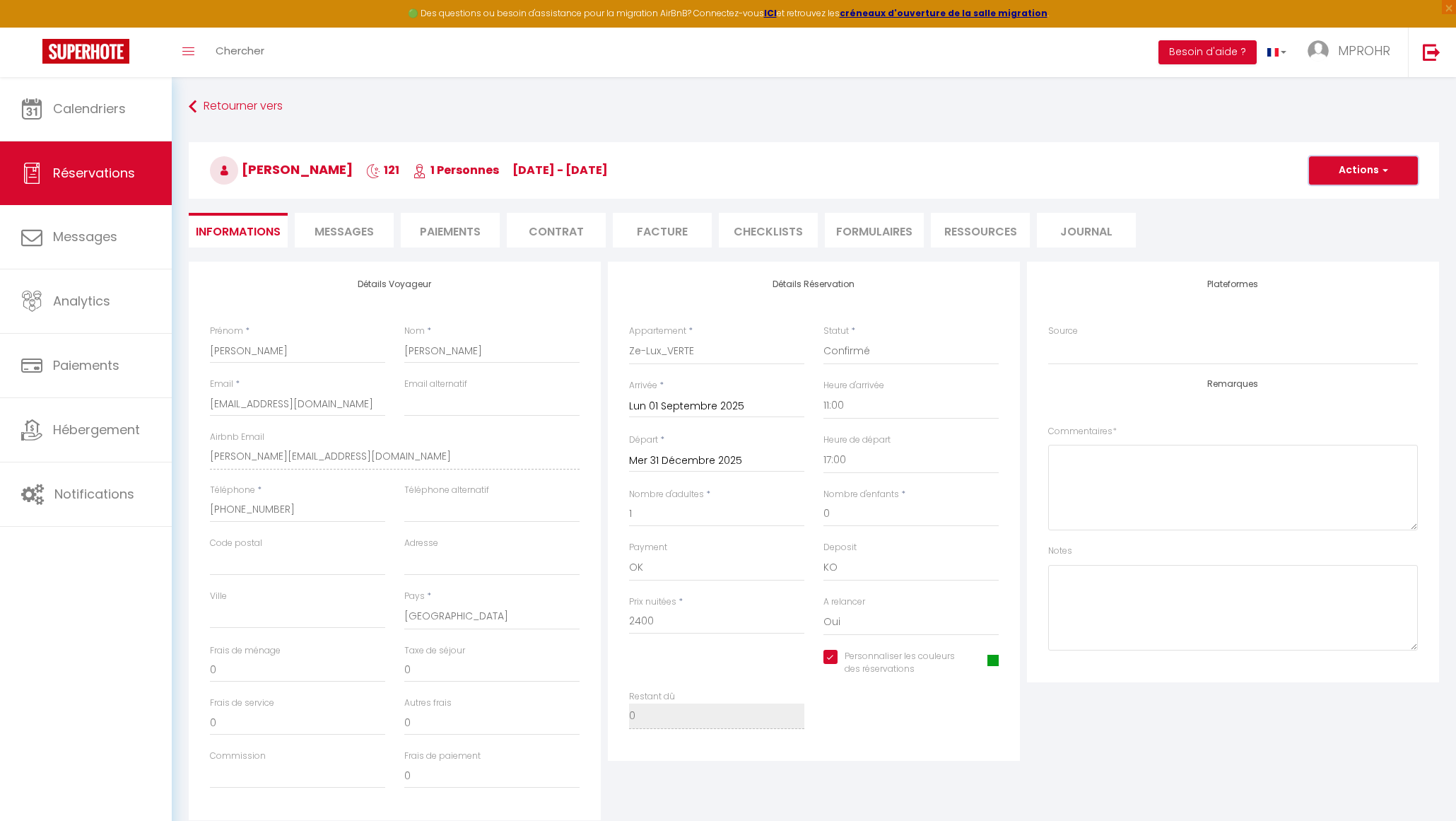
click at [1373, 167] on button "Actions" at bounding box center [1363, 170] width 109 height 28
click at [1340, 199] on link "Enregistrer" at bounding box center [1349, 202] width 112 height 19
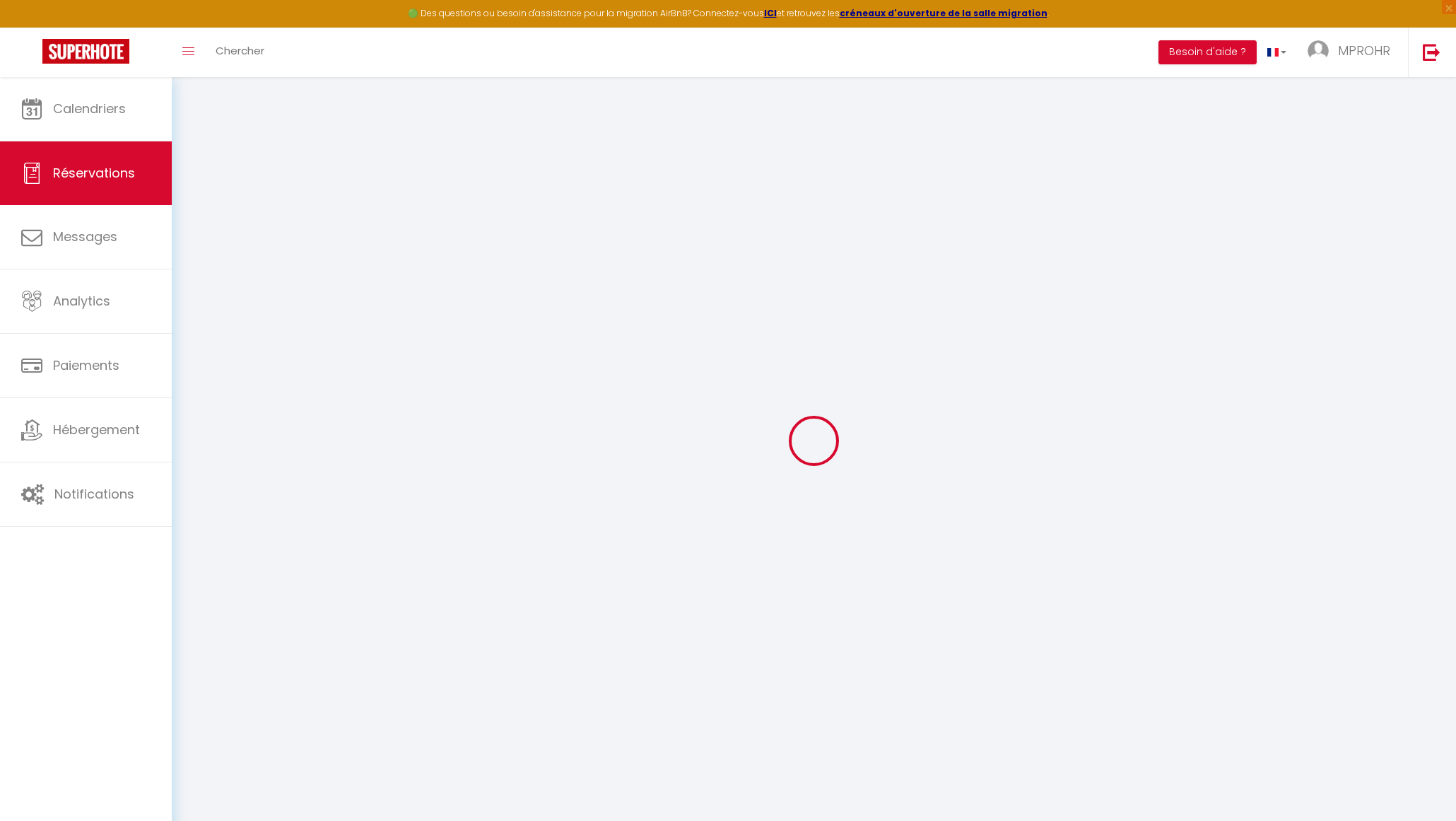
checkbox input "true"
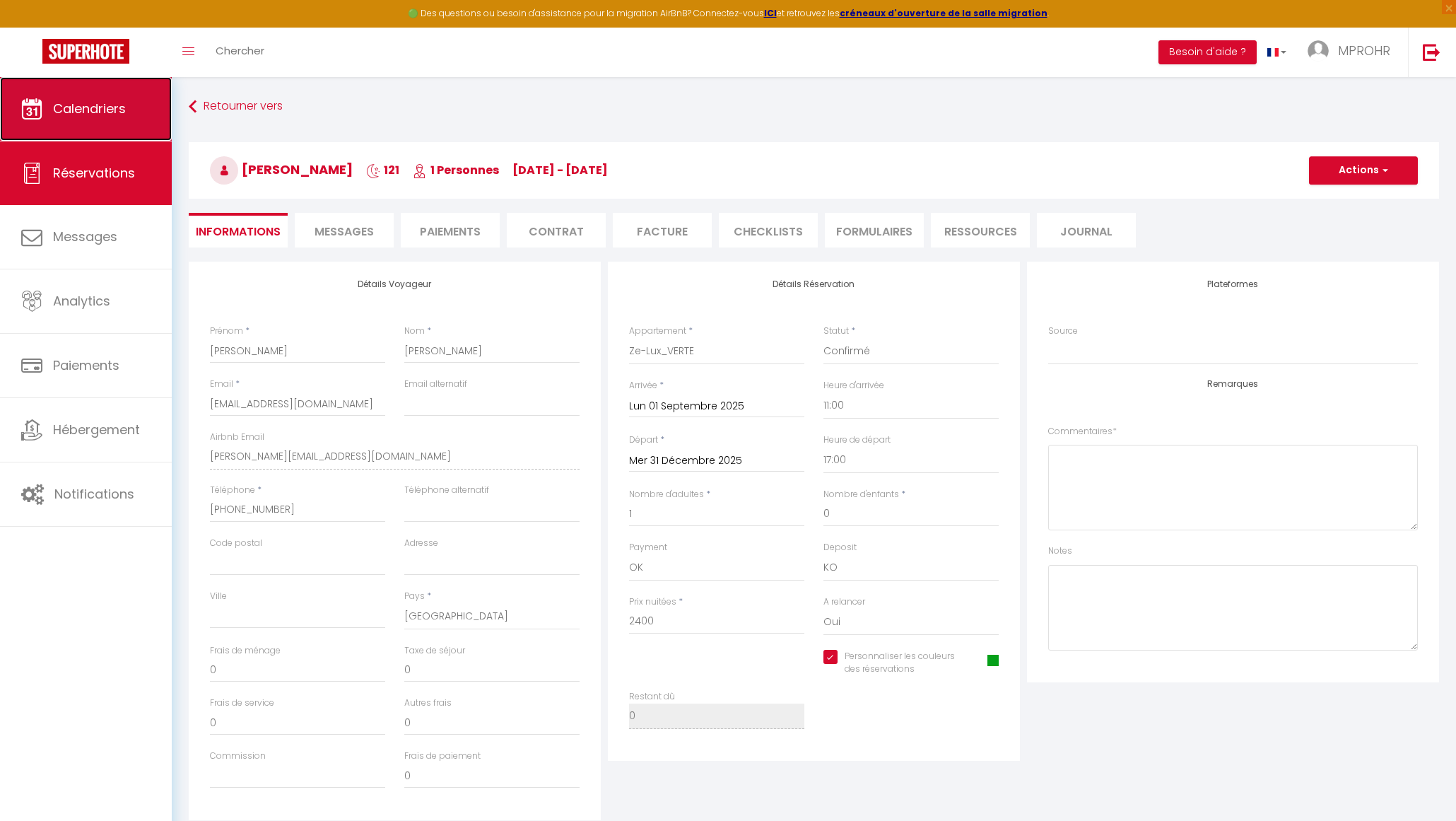
click at [120, 126] on link "Calendriers" at bounding box center [86, 109] width 172 height 63
